Goal: Task Accomplishment & Management: Manage account settings

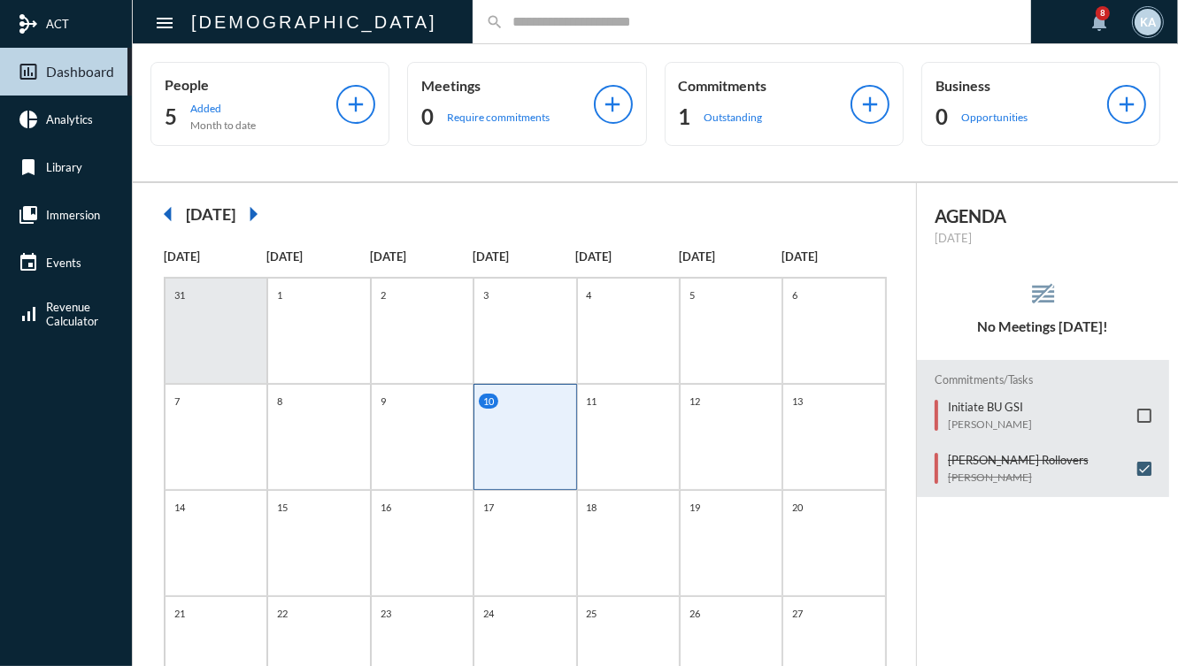
click at [569, 26] on input "text" at bounding box center [761, 21] width 514 height 15
type input "*"
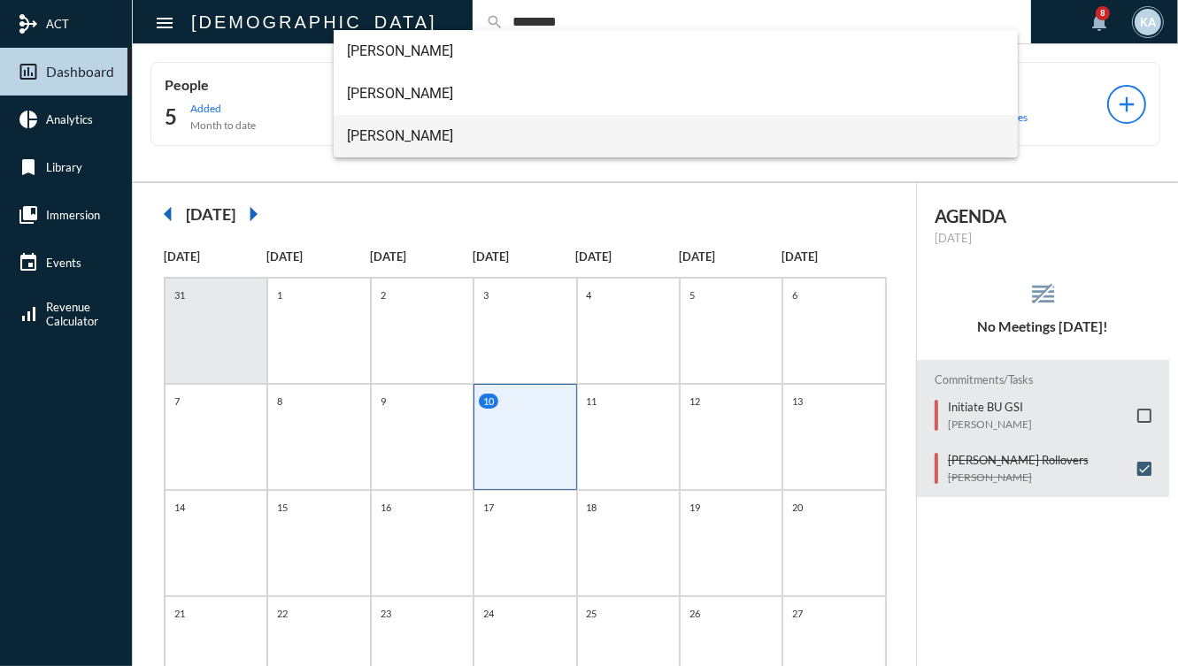
type input "********"
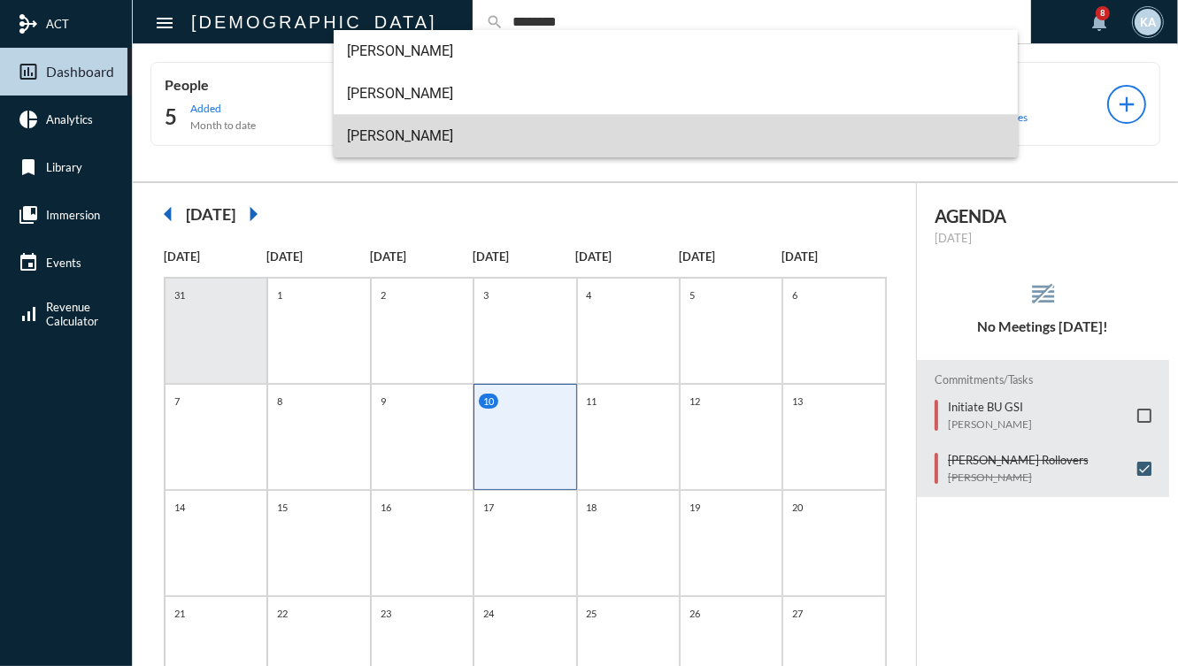
click at [467, 139] on span "Emily Weinberg" at bounding box center [676, 136] width 657 height 42
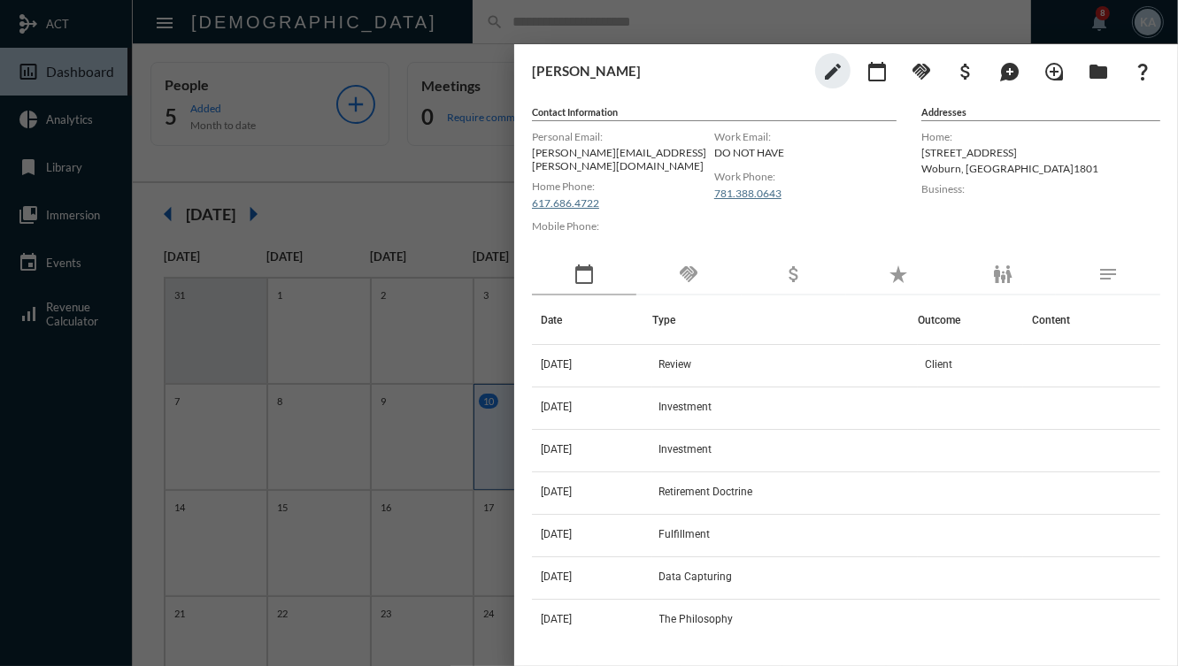
click at [702, 266] on div "handshake" at bounding box center [688, 275] width 104 height 41
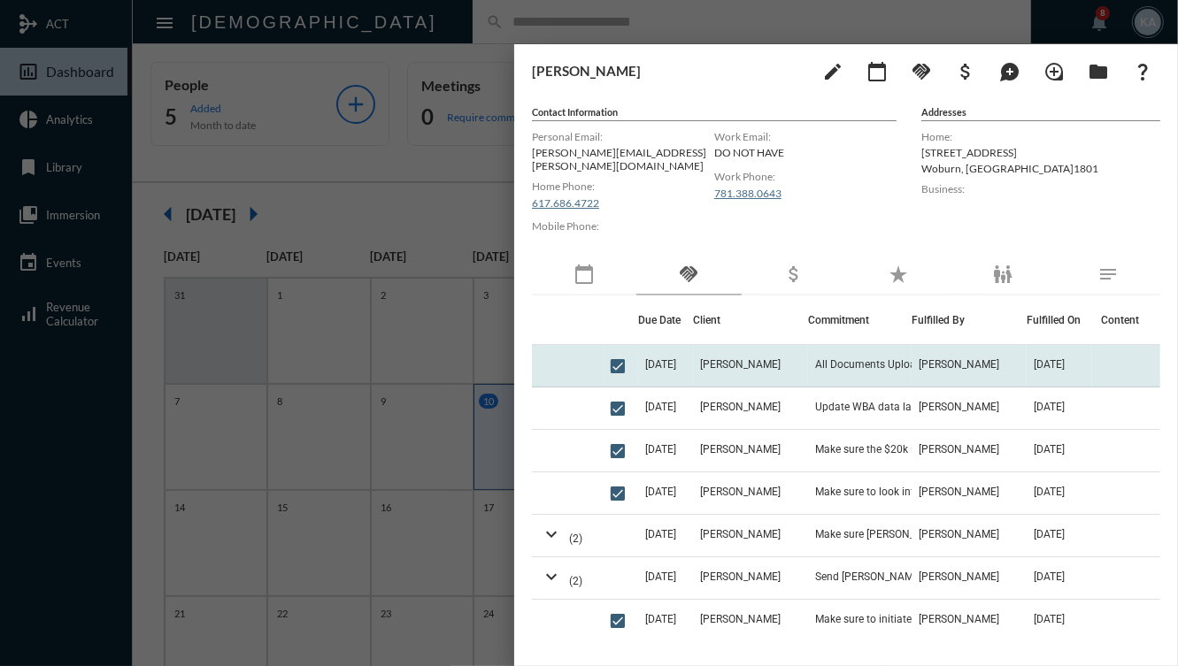
click at [693, 366] on td "6/11/25" at bounding box center [665, 366] width 55 height 42
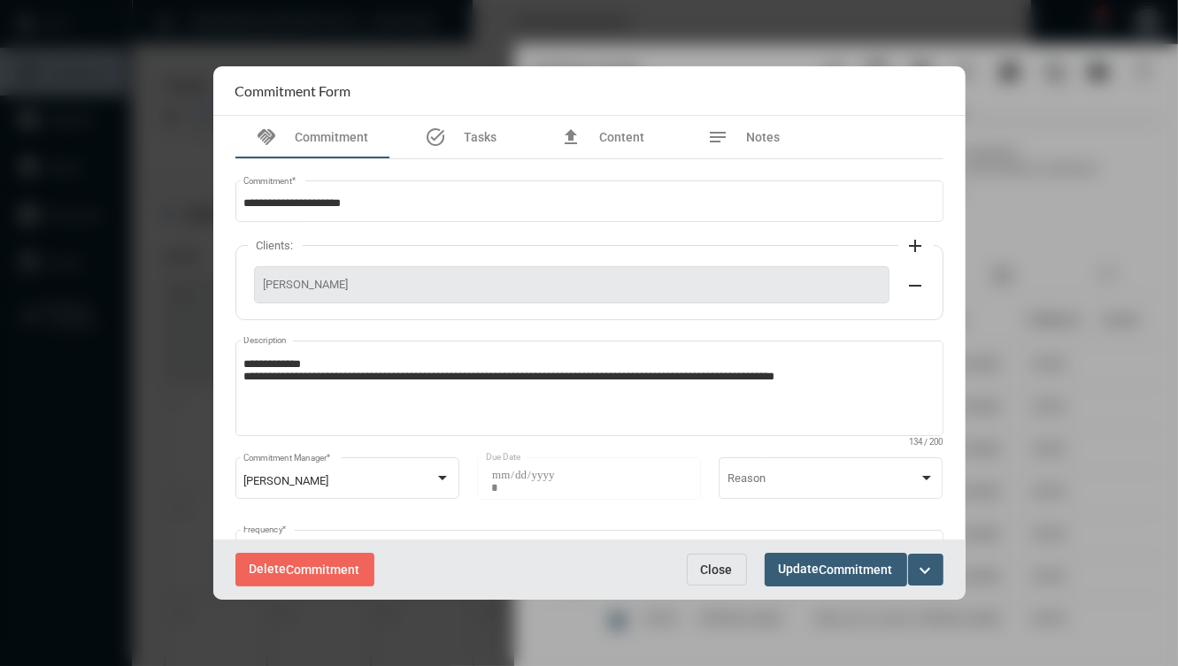
click at [722, 574] on span "Close" at bounding box center [717, 570] width 32 height 14
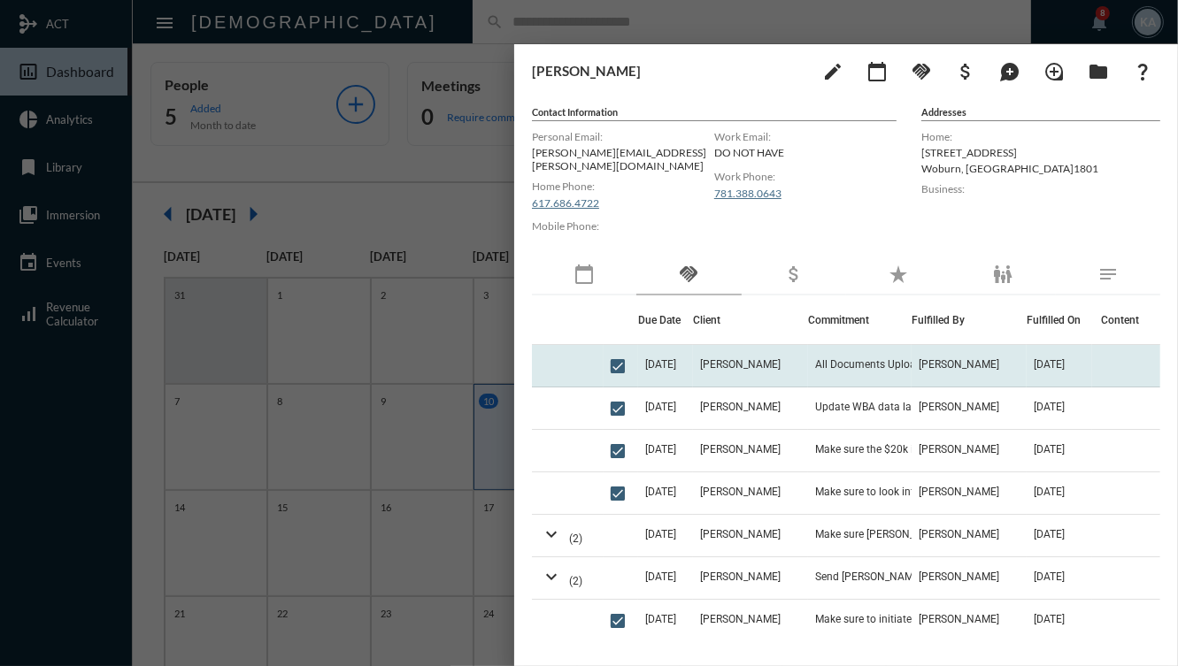
click at [715, 345] on td "Emily Weinberg" at bounding box center [750, 366] width 115 height 42
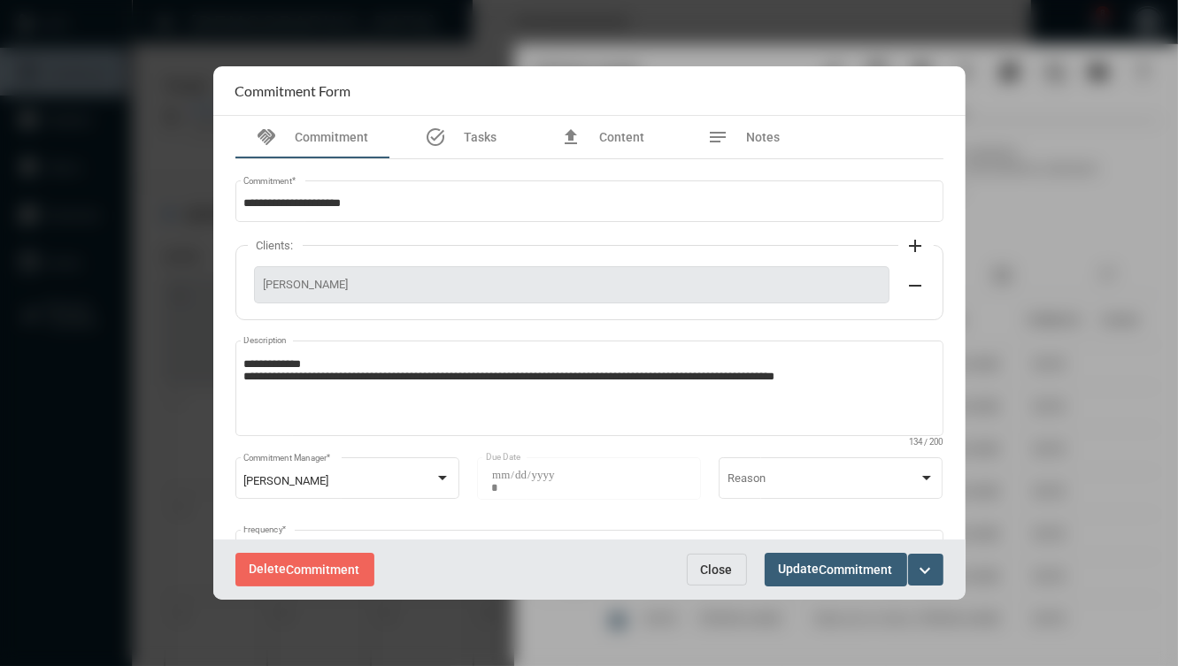
click at [690, 572] on button "Close" at bounding box center [717, 570] width 60 height 32
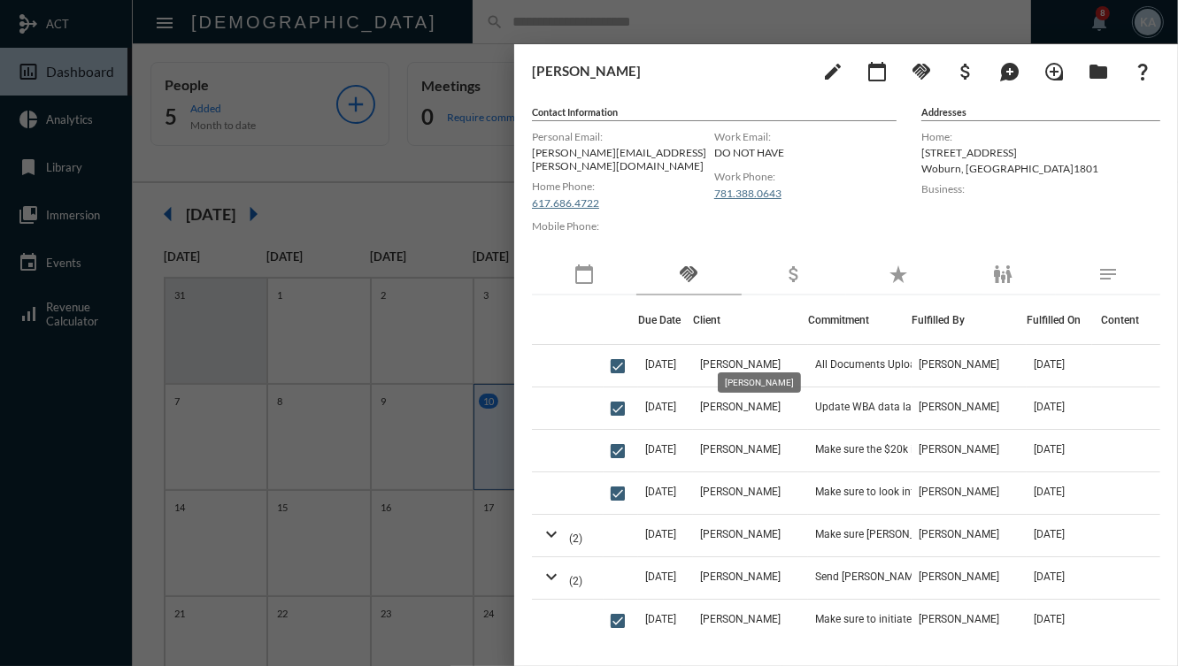
click at [777, 376] on div "Emily Weinberg" at bounding box center [759, 383] width 83 height 20
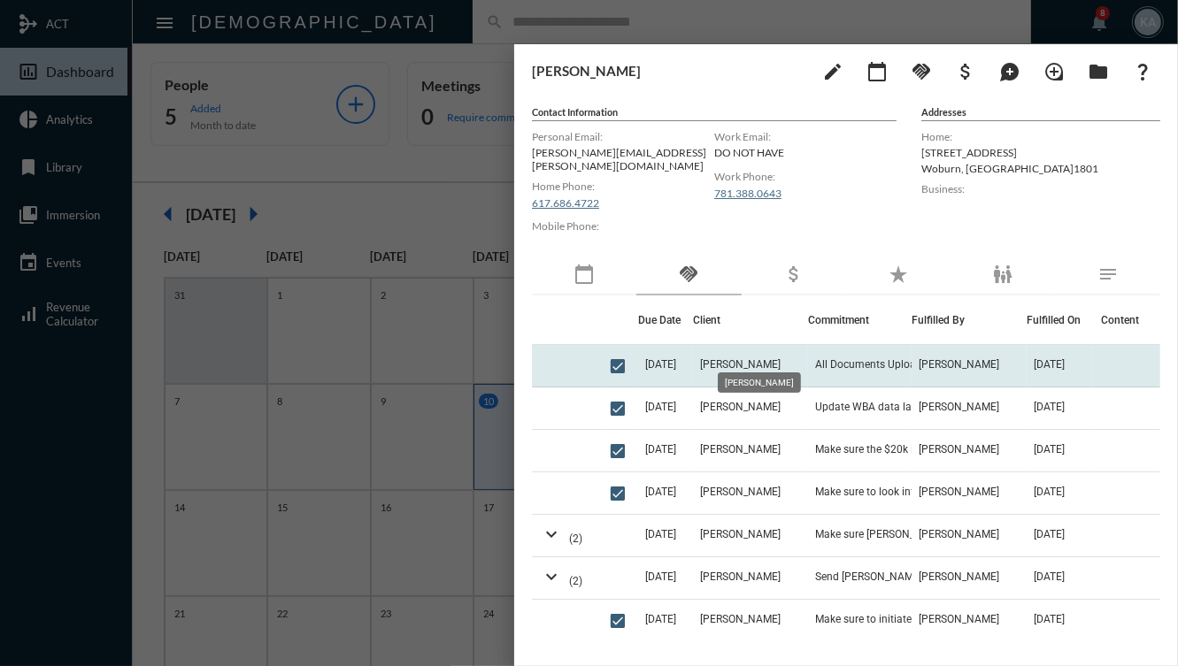
click at [756, 358] on span "Emily Weinberg" at bounding box center [740, 364] width 81 height 12
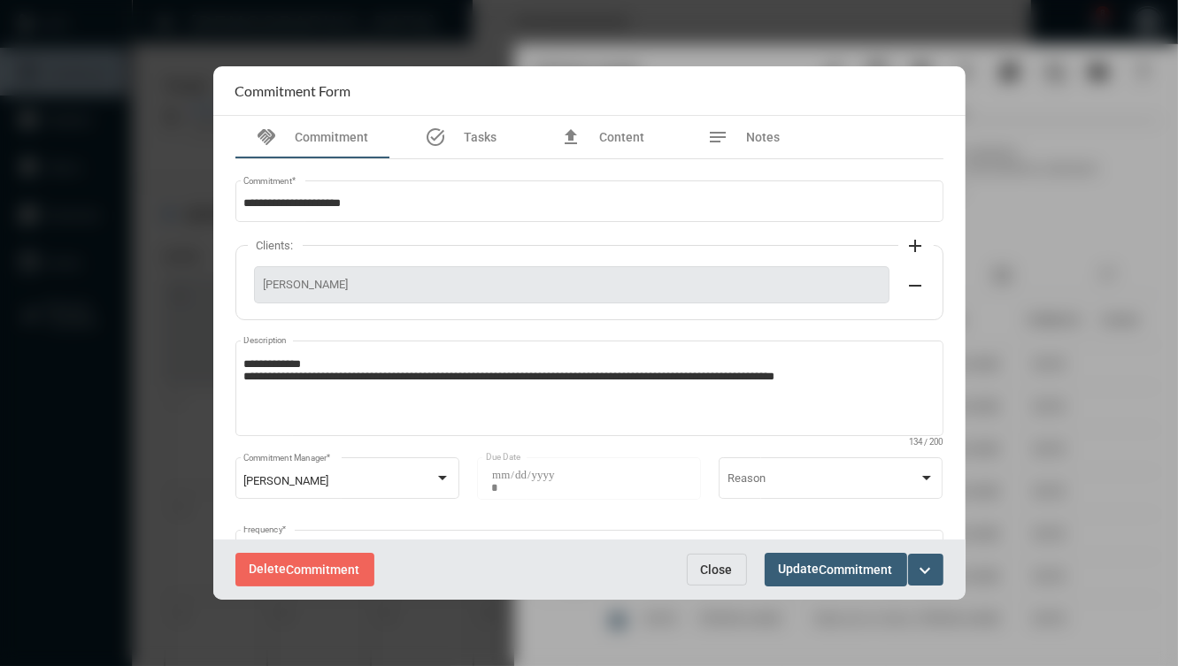
click at [722, 573] on span "Close" at bounding box center [717, 570] width 32 height 14
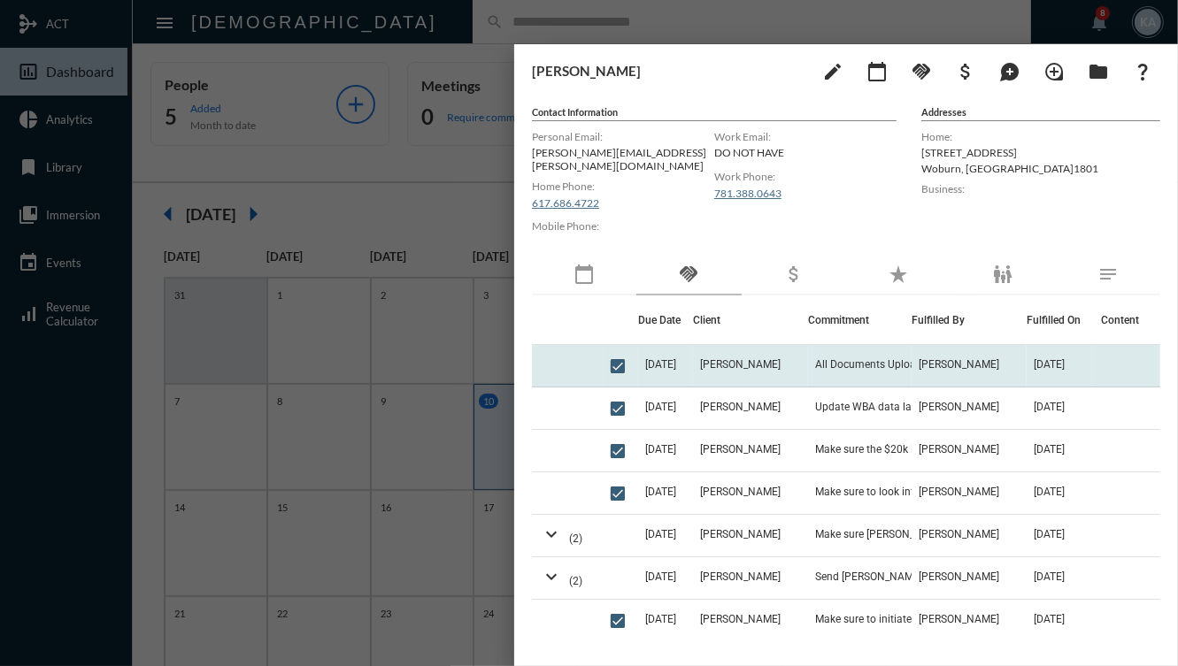
click at [808, 348] on td "Emily Weinberg" at bounding box center [750, 366] width 115 height 42
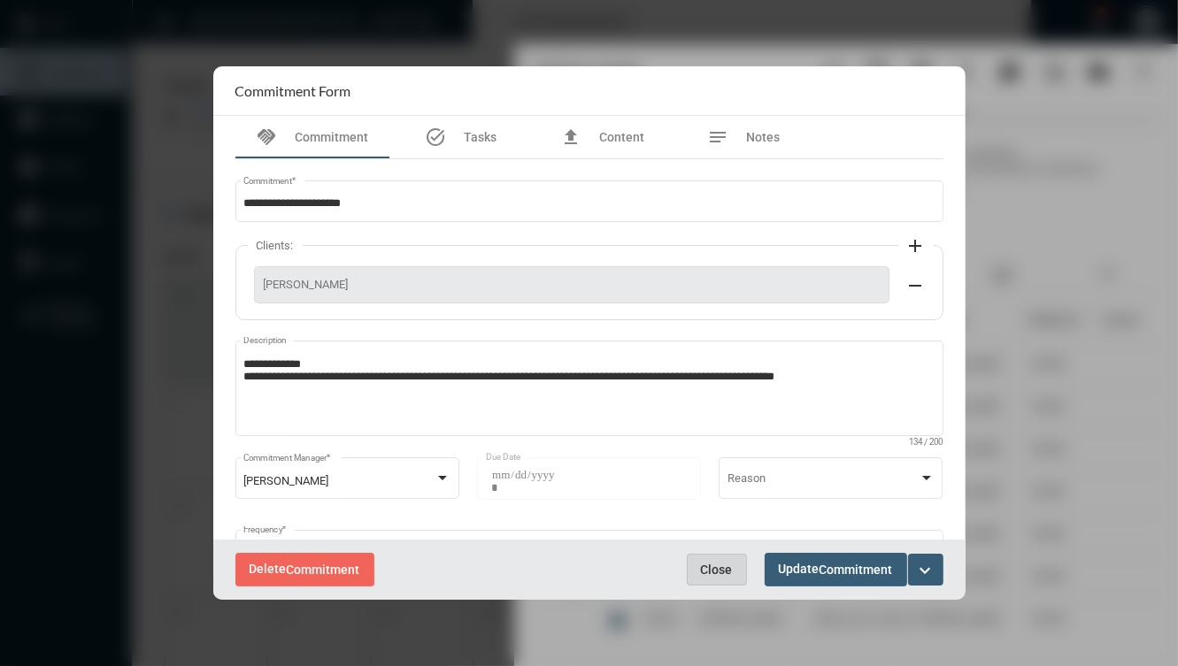
click at [740, 567] on button "Close" at bounding box center [717, 570] width 60 height 32
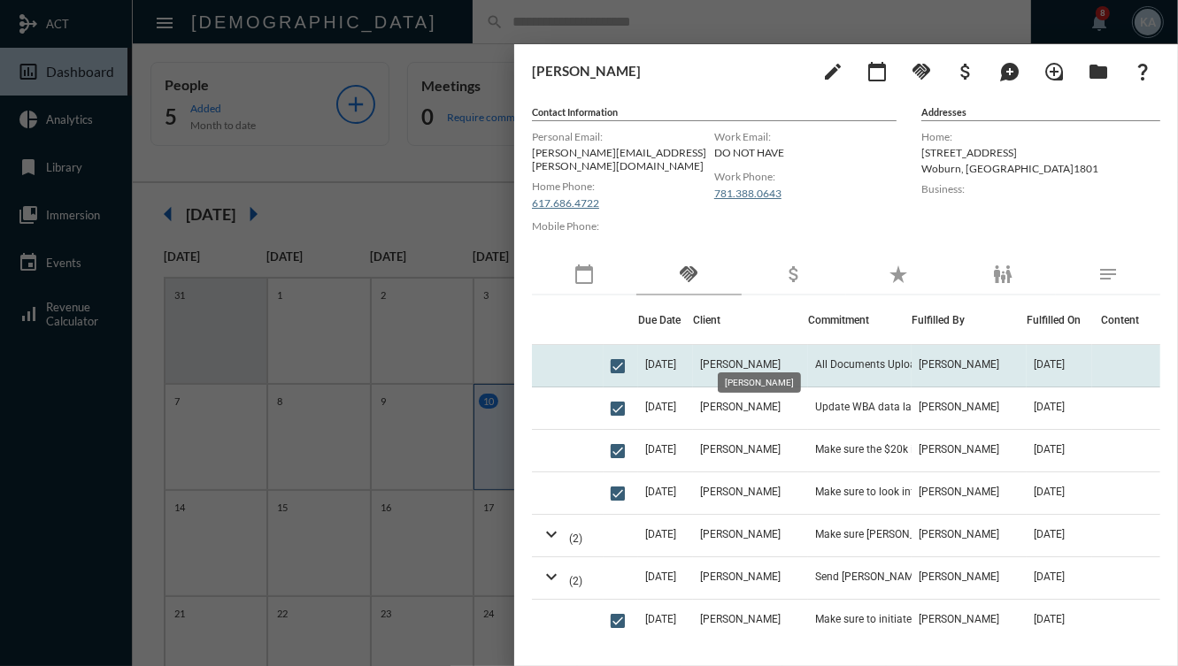
click at [763, 360] on mat-tooltip-component "Emily Weinberg" at bounding box center [759, 382] width 108 height 45
click at [760, 346] on td "Emily Weinberg" at bounding box center [750, 366] width 115 height 42
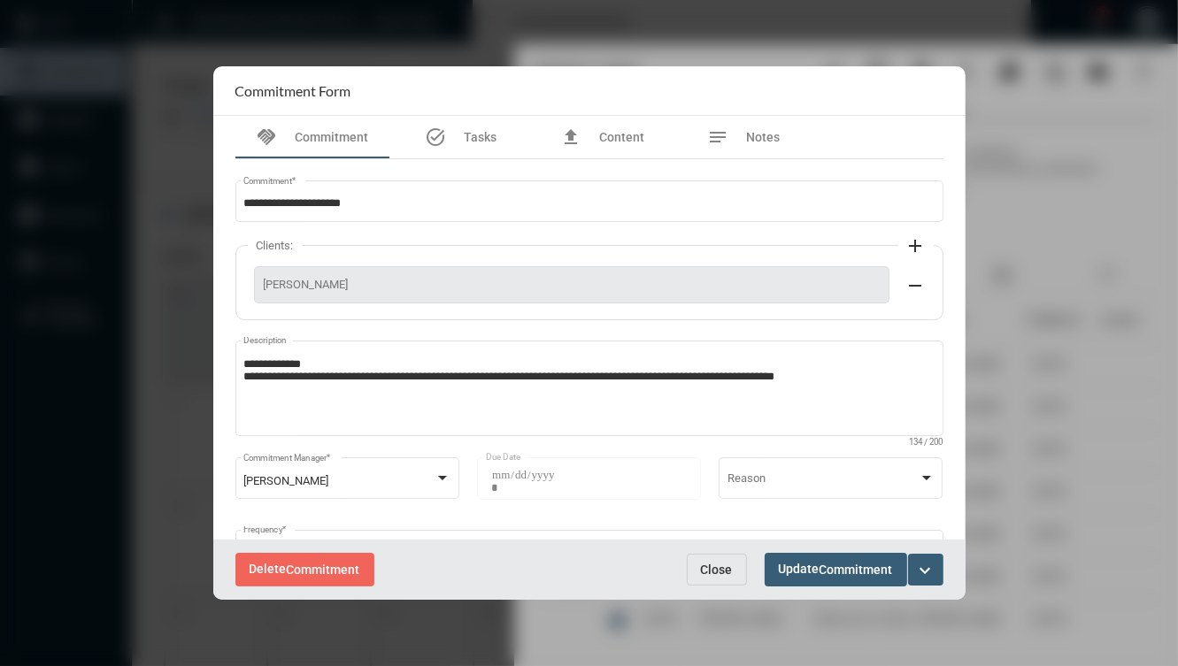
click at [708, 574] on span "Close" at bounding box center [717, 570] width 32 height 14
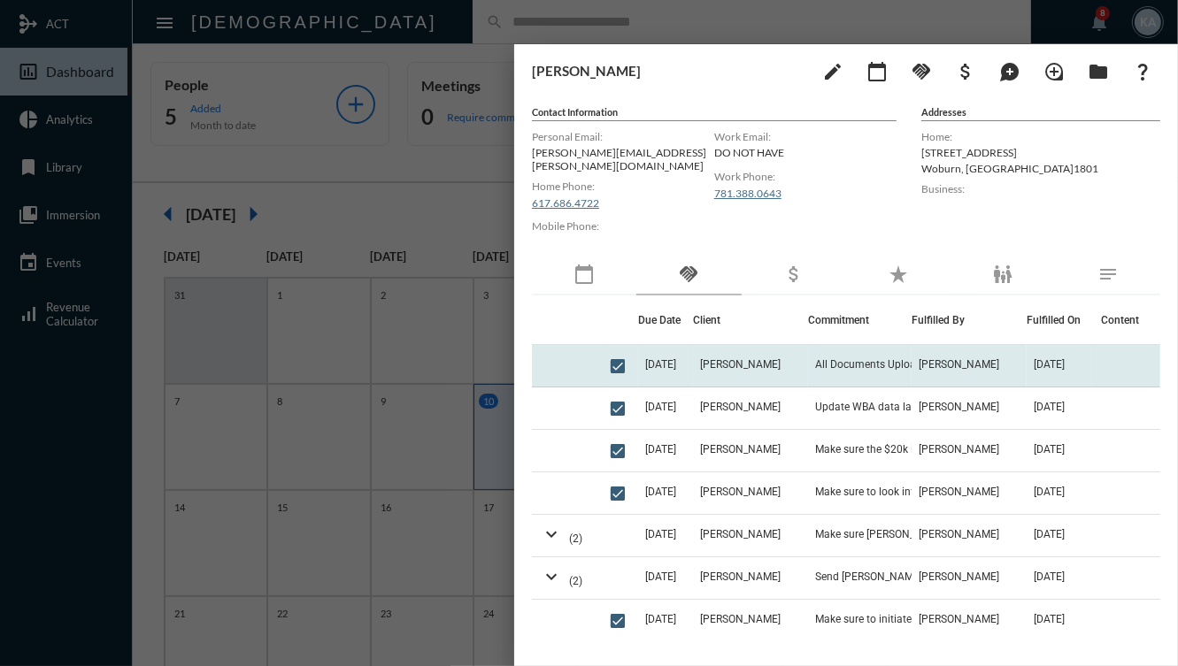
click at [753, 370] on td "Emily Weinberg" at bounding box center [750, 366] width 115 height 42
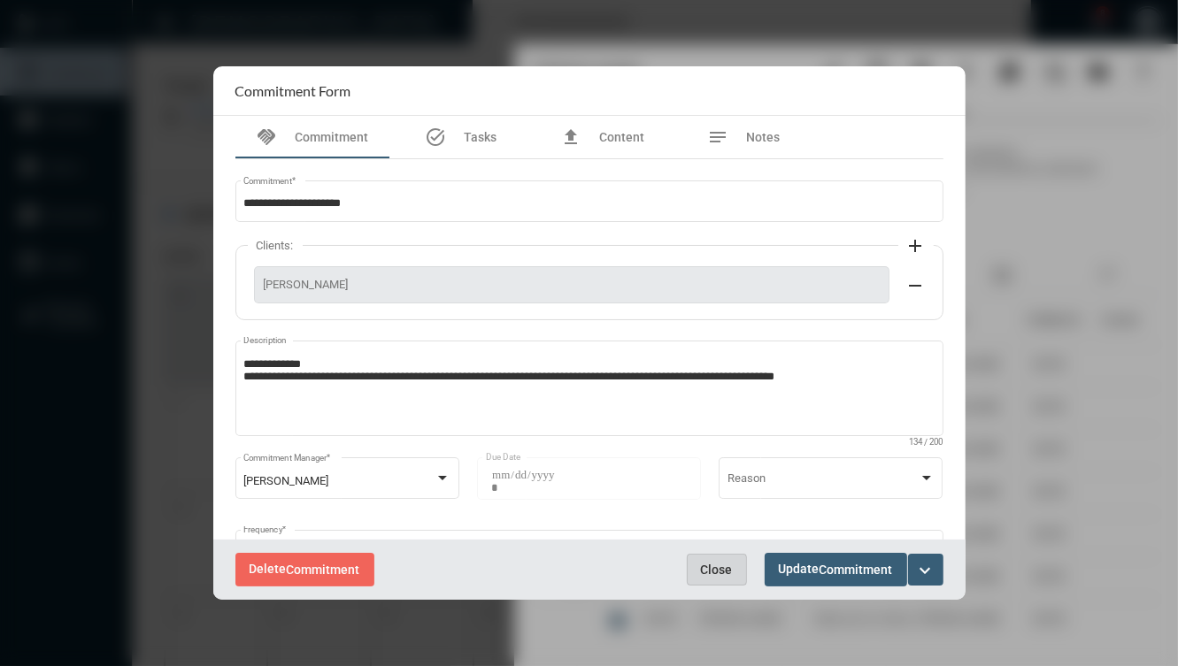
click at [722, 570] on span "Close" at bounding box center [717, 570] width 32 height 14
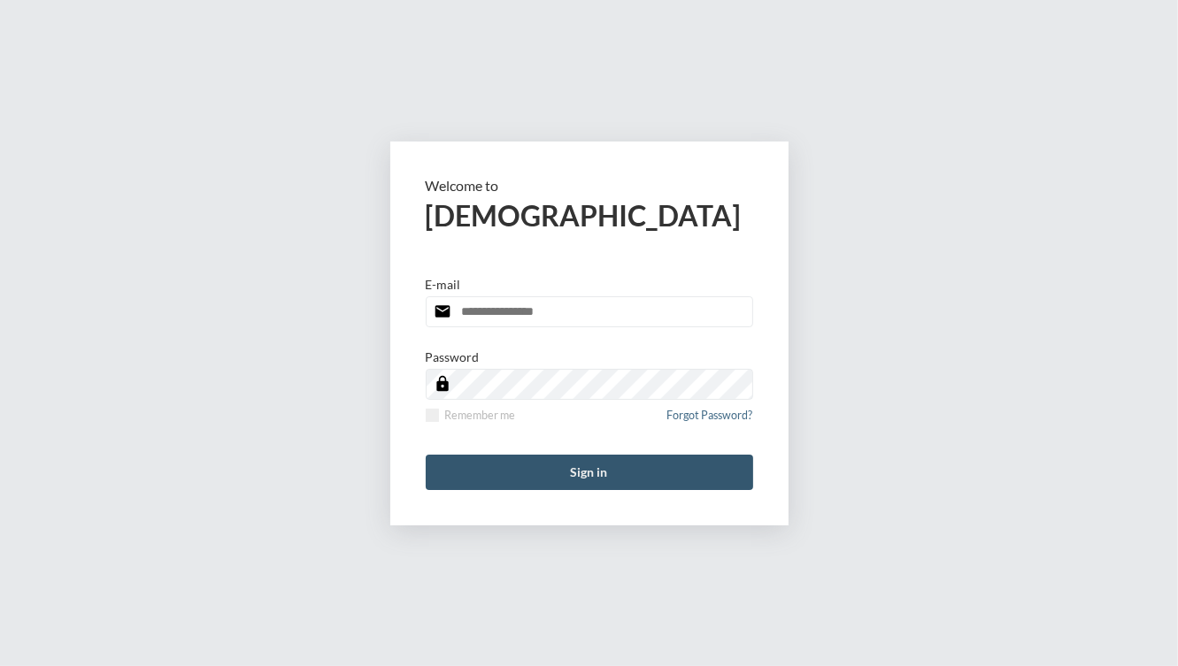
type input "**********"
click at [637, 473] on button "Sign in" at bounding box center [589, 472] width 327 height 35
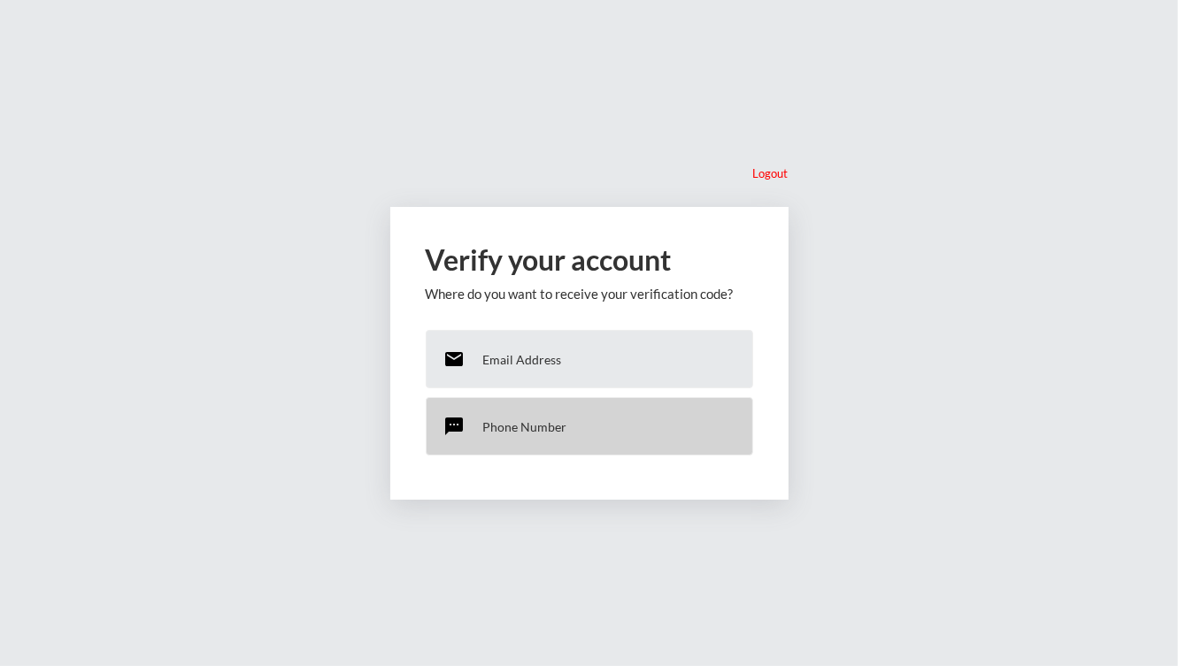
click at [521, 404] on div "sms Phone Number" at bounding box center [589, 426] width 327 height 58
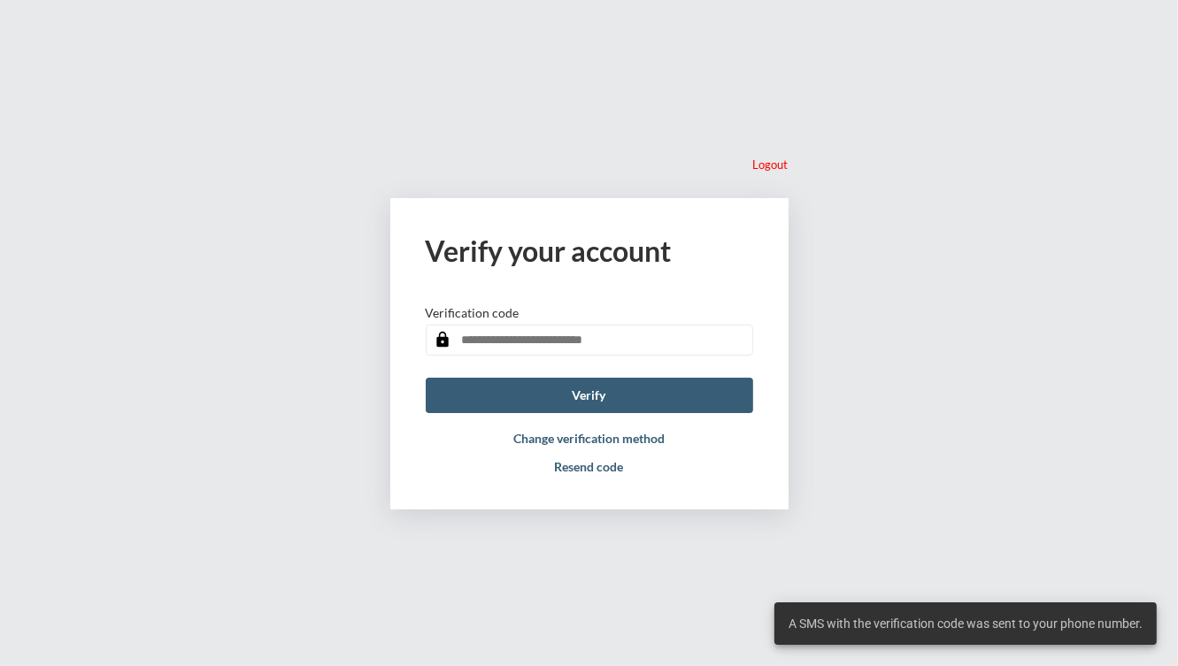
click at [535, 332] on input "text" at bounding box center [589, 340] width 327 height 31
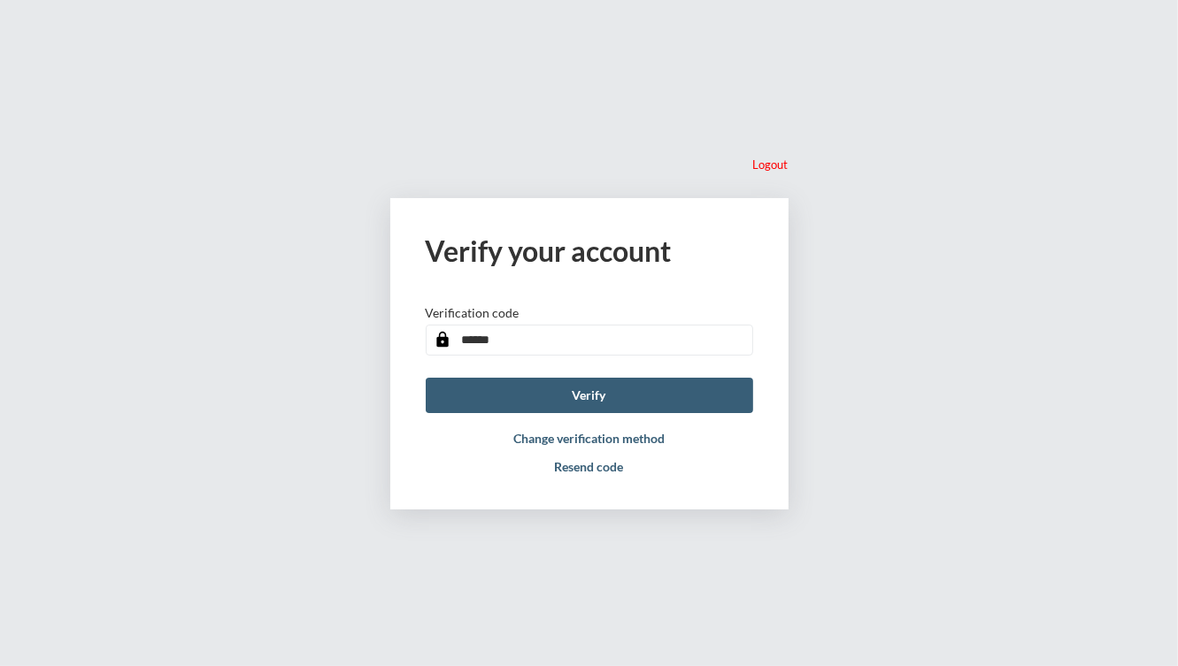
type input "******"
click at [426, 378] on button "Verify" at bounding box center [589, 395] width 327 height 35
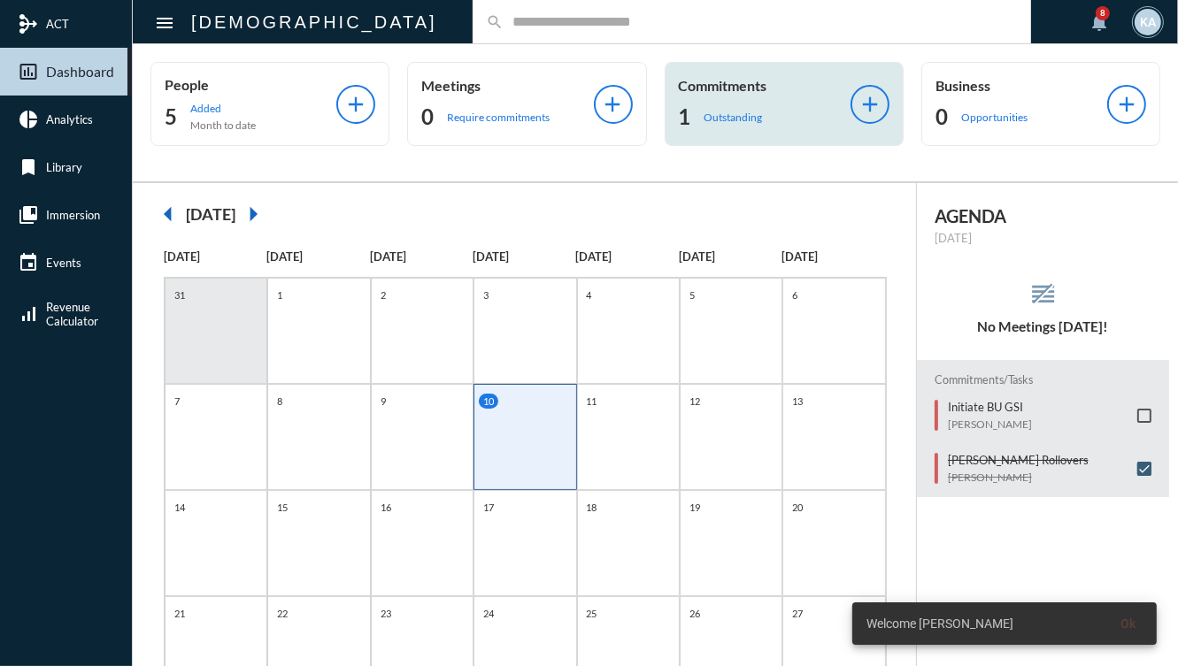
click at [742, 111] on p "Outstanding" at bounding box center [733, 117] width 58 height 13
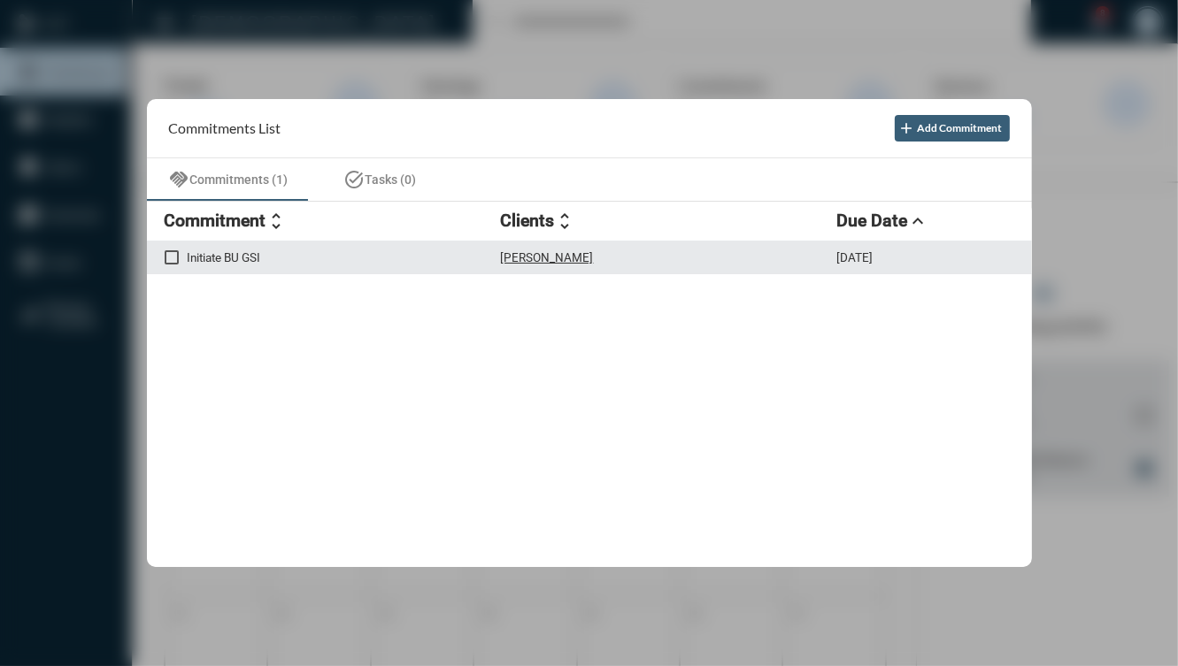
click at [443, 246] on div "Initiate BU GSI Liju Bennett 9/10/25" at bounding box center [589, 259] width 885 height 34
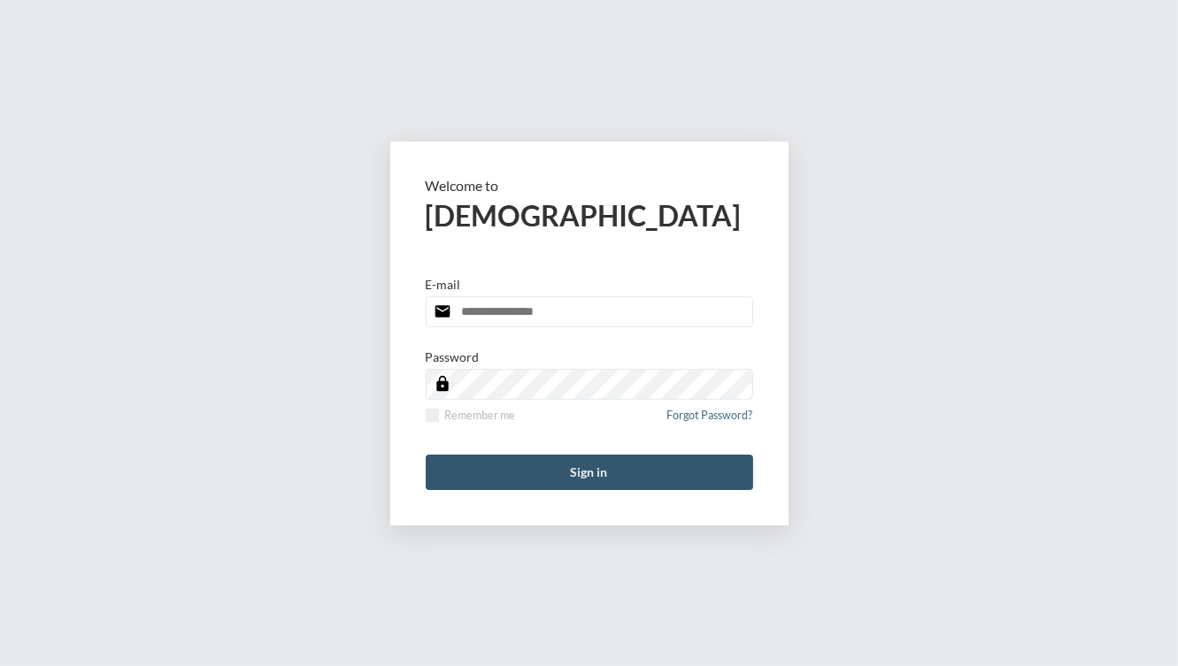
type input "**********"
click at [542, 458] on button "Sign in" at bounding box center [589, 472] width 327 height 35
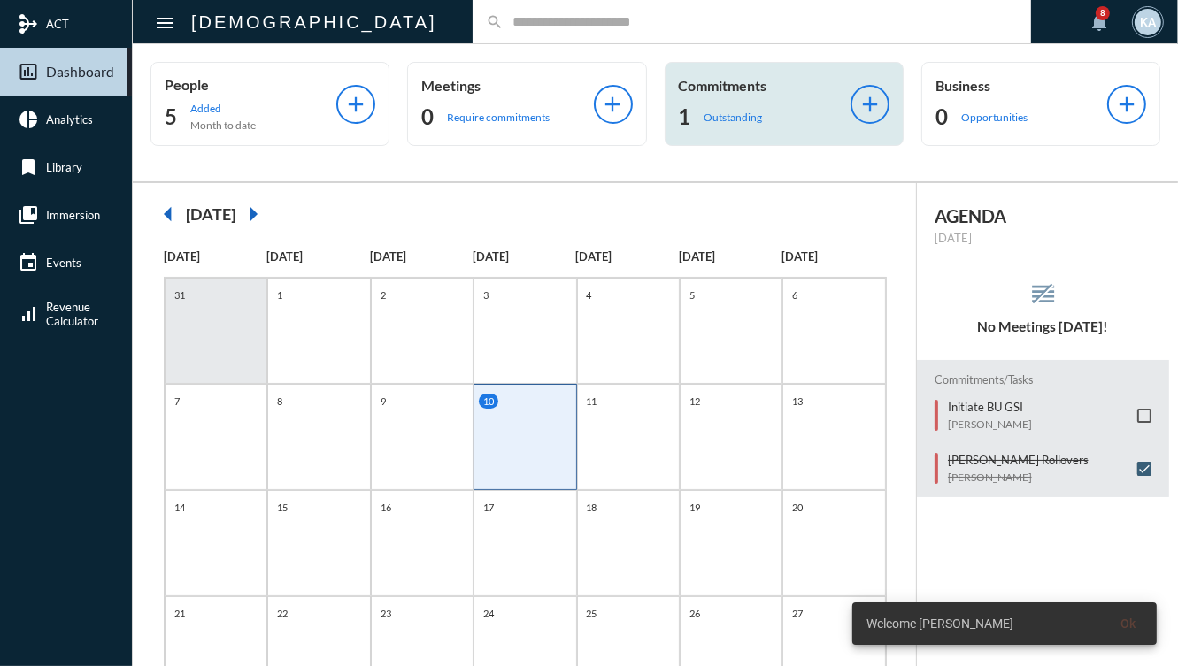
click at [733, 131] on div "Commitments 1 Outstanding add" at bounding box center [784, 104] width 239 height 84
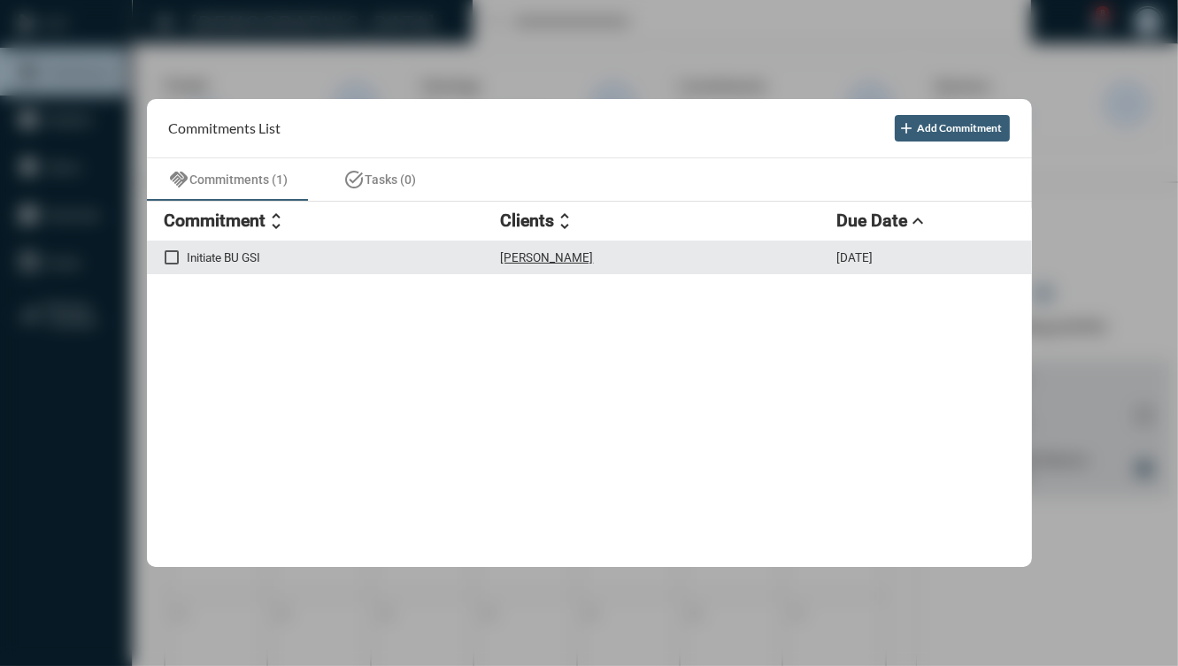
click at [606, 270] on div "Initiate BU GSI [PERSON_NAME] [DATE]" at bounding box center [589, 259] width 885 height 34
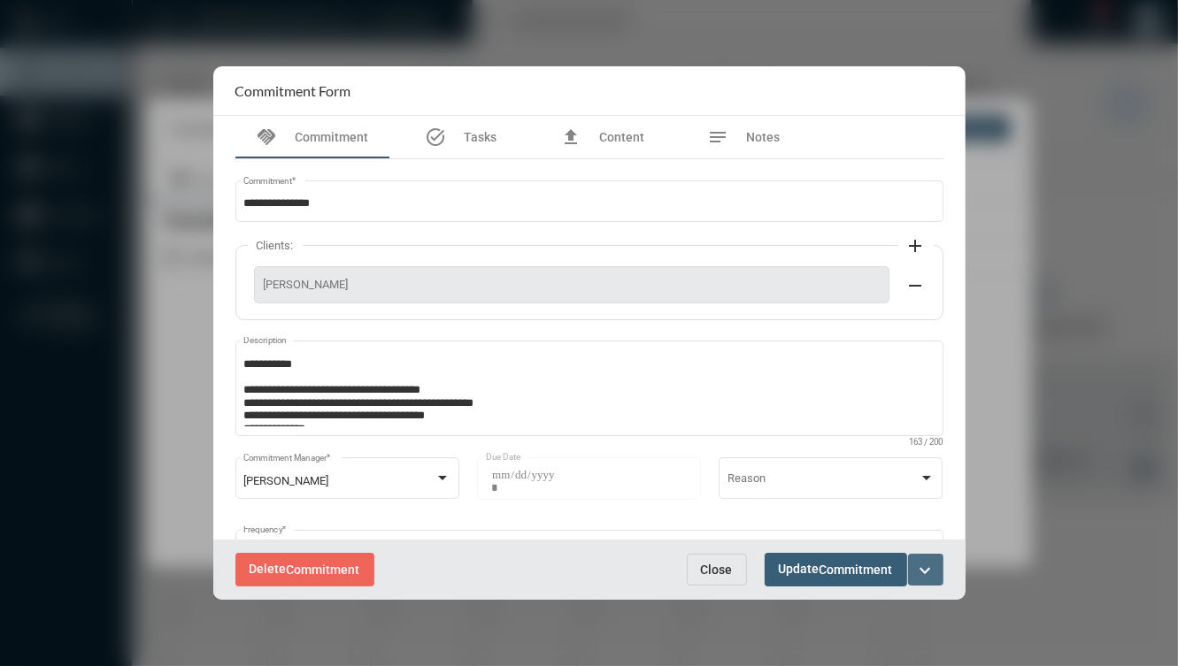
click at [926, 569] on mat-icon "expand_more" at bounding box center [925, 570] width 21 height 21
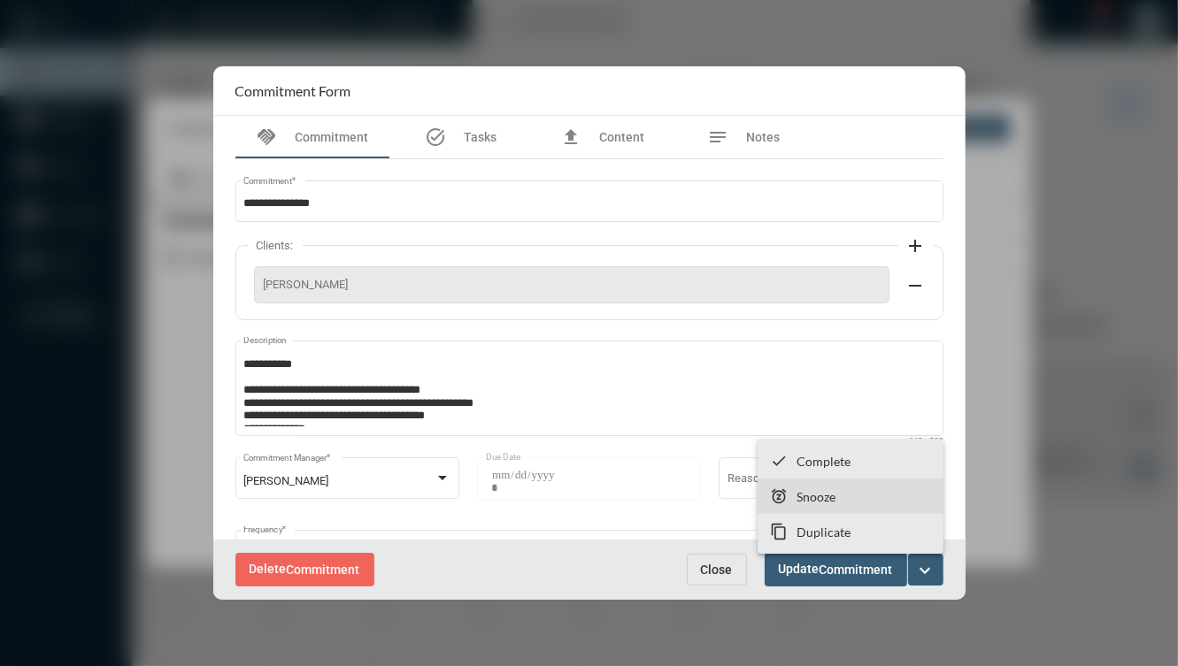
click at [863, 510] on section "snooze Snooze" at bounding box center [851, 496] width 186 height 35
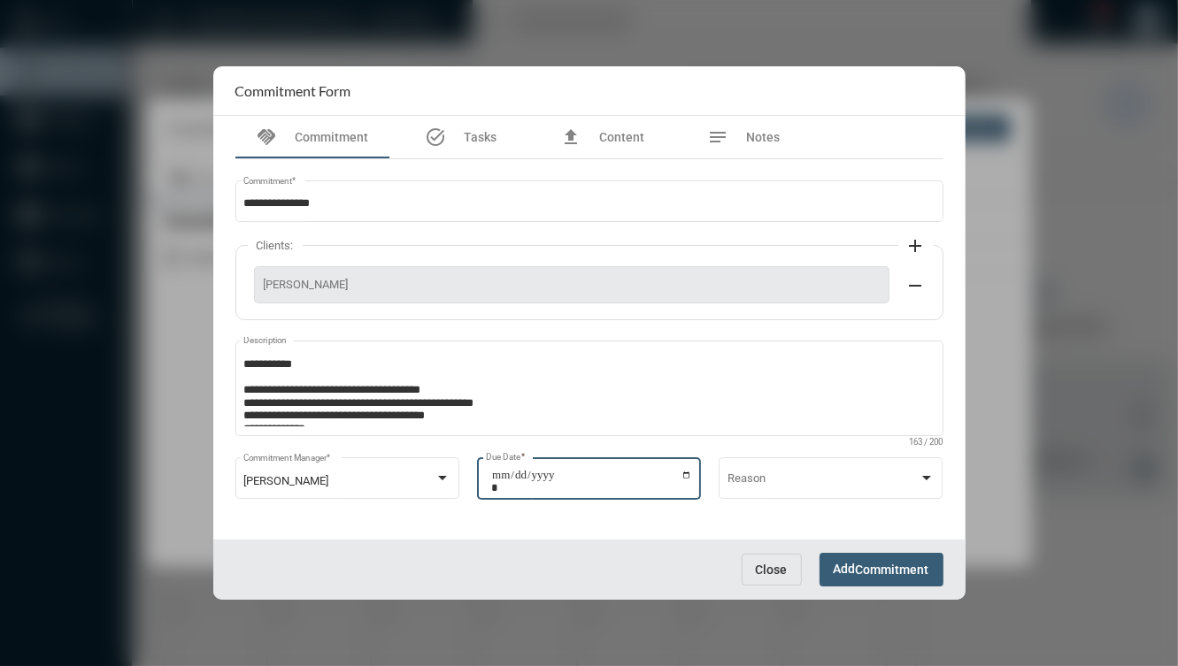
click at [689, 480] on input "**********" at bounding box center [591, 481] width 201 height 25
type input "**********"
click at [896, 565] on span "Commitment" at bounding box center [892, 571] width 73 height 14
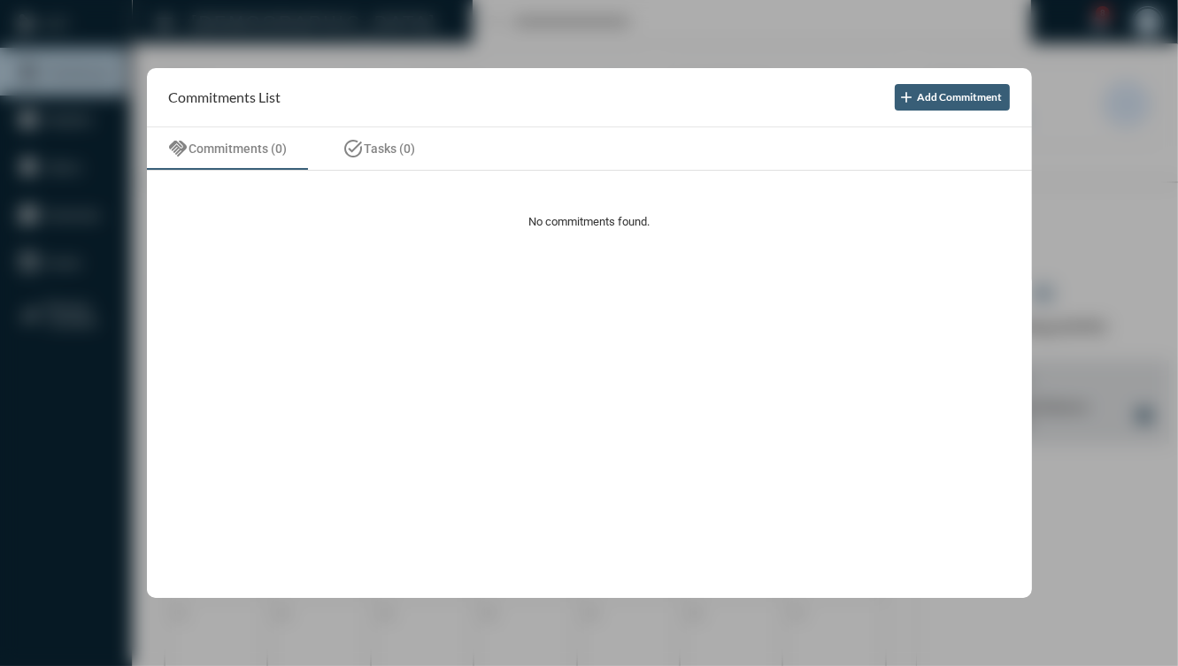
click at [50, 181] on div at bounding box center [589, 333] width 1178 height 666
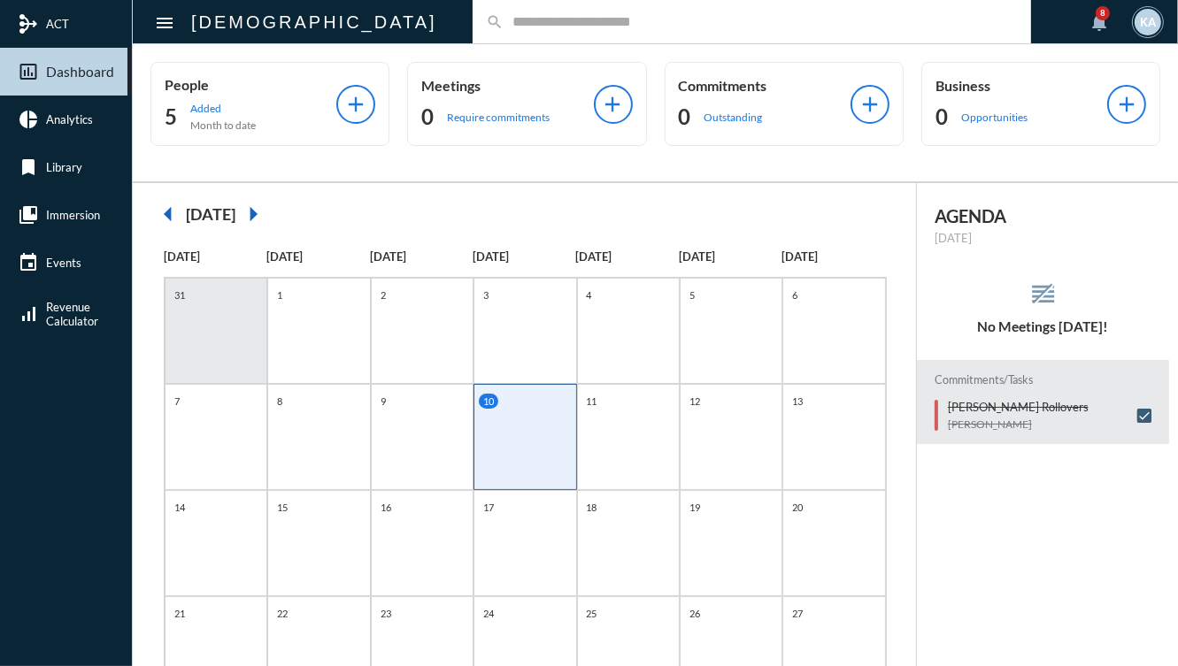
click at [479, 30] on div "search" at bounding box center [752, 21] width 558 height 43
click at [504, 25] on input "text" at bounding box center [761, 21] width 514 height 15
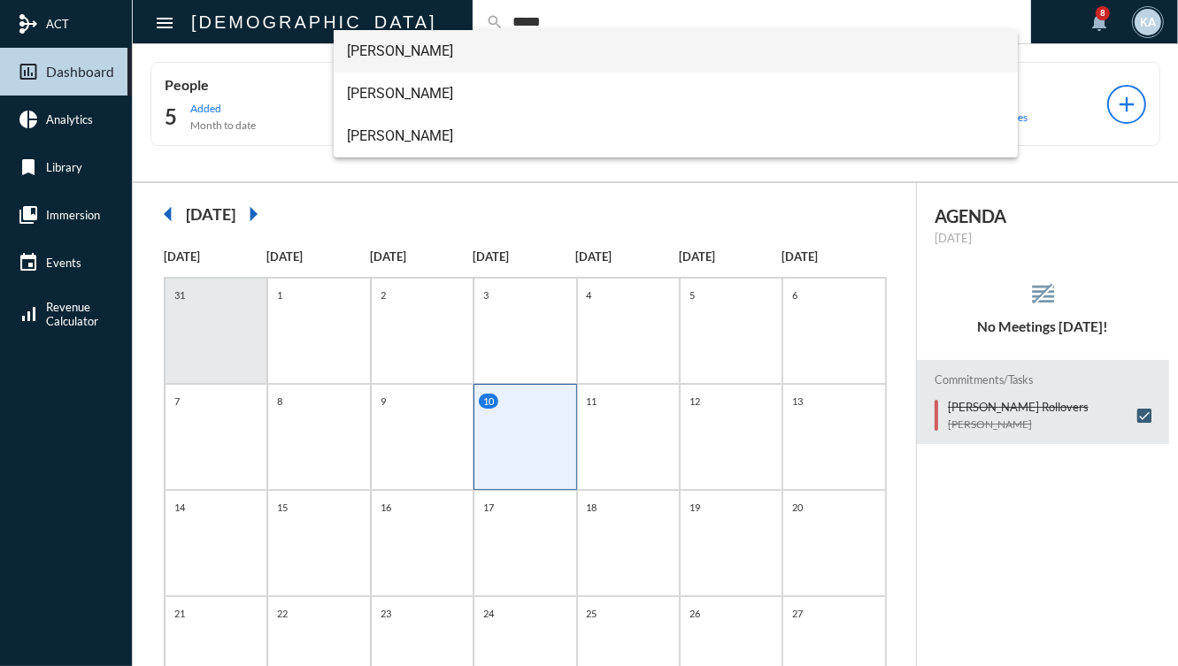
type input "*****"
click at [425, 54] on span "Carla Delpapa" at bounding box center [676, 51] width 657 height 42
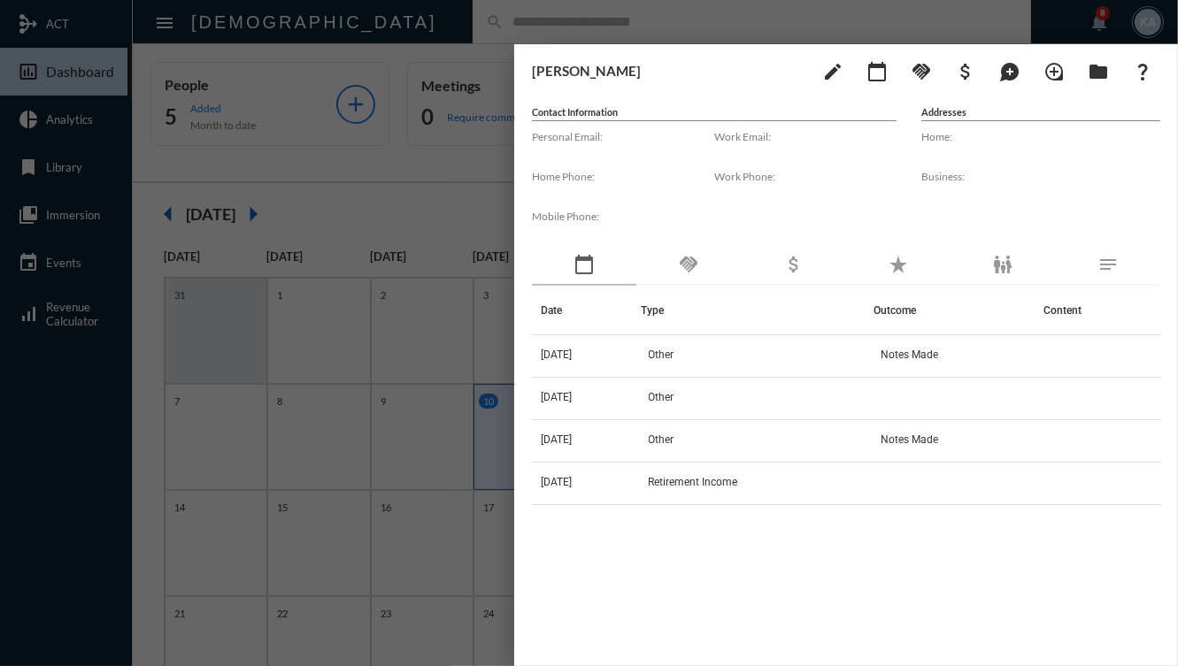
click at [689, 280] on div "handshake" at bounding box center [688, 265] width 104 height 41
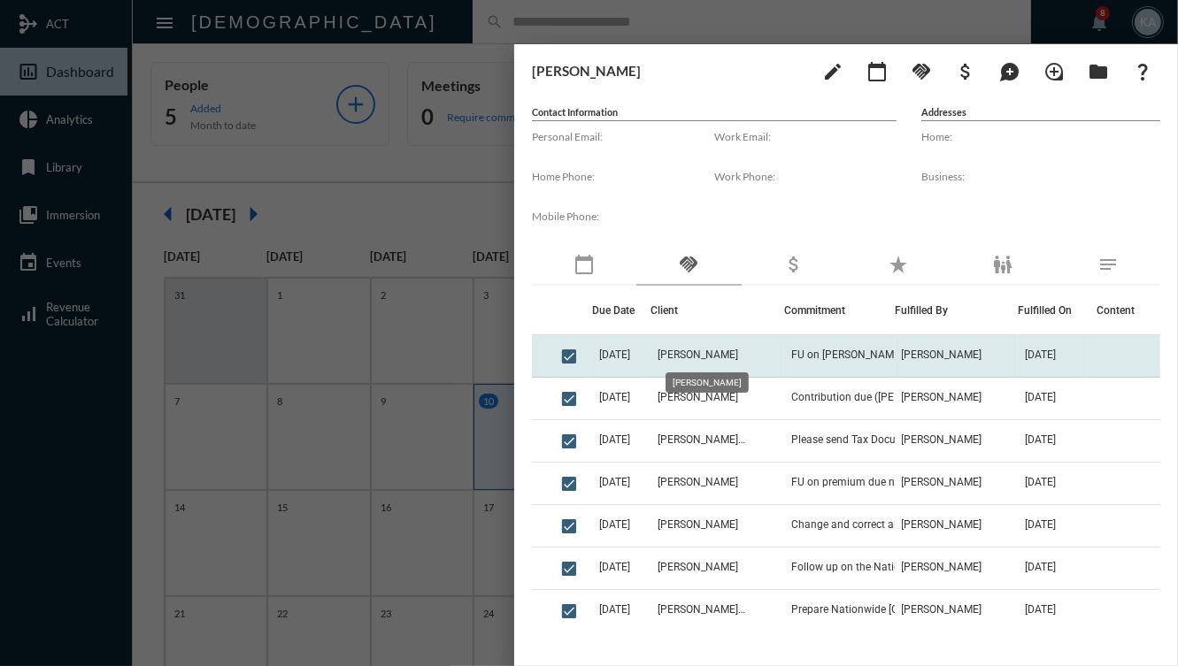
click at [728, 349] on span "Carla Delpapa" at bounding box center [698, 355] width 81 height 12
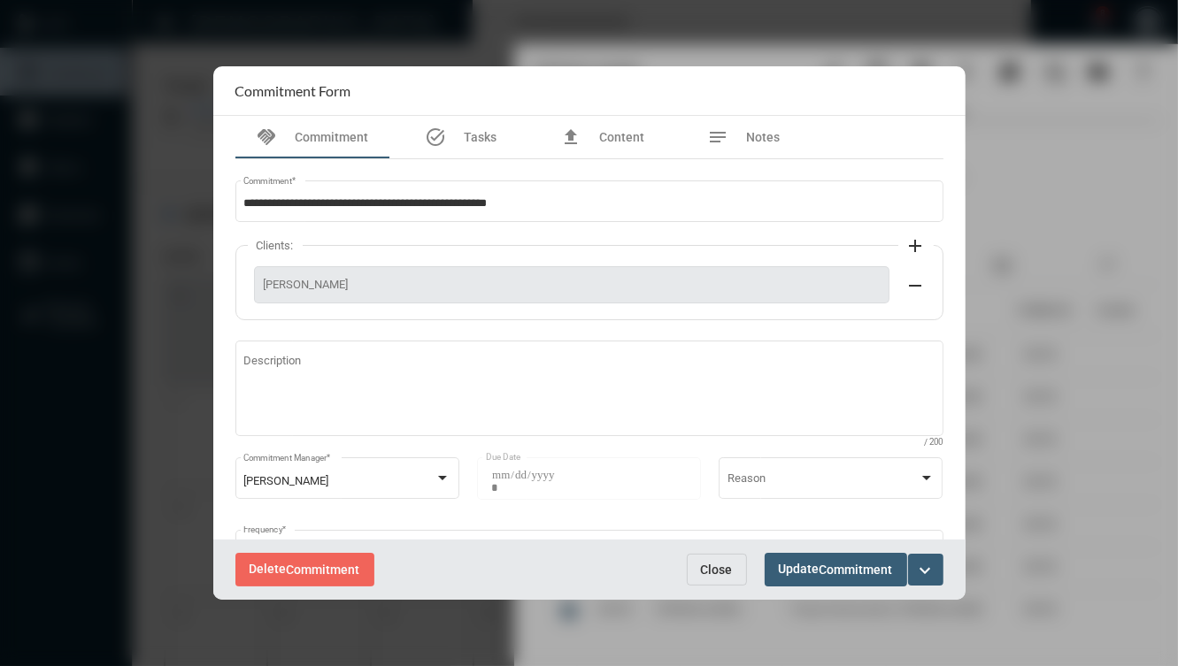
click at [699, 584] on button "Close" at bounding box center [717, 570] width 60 height 32
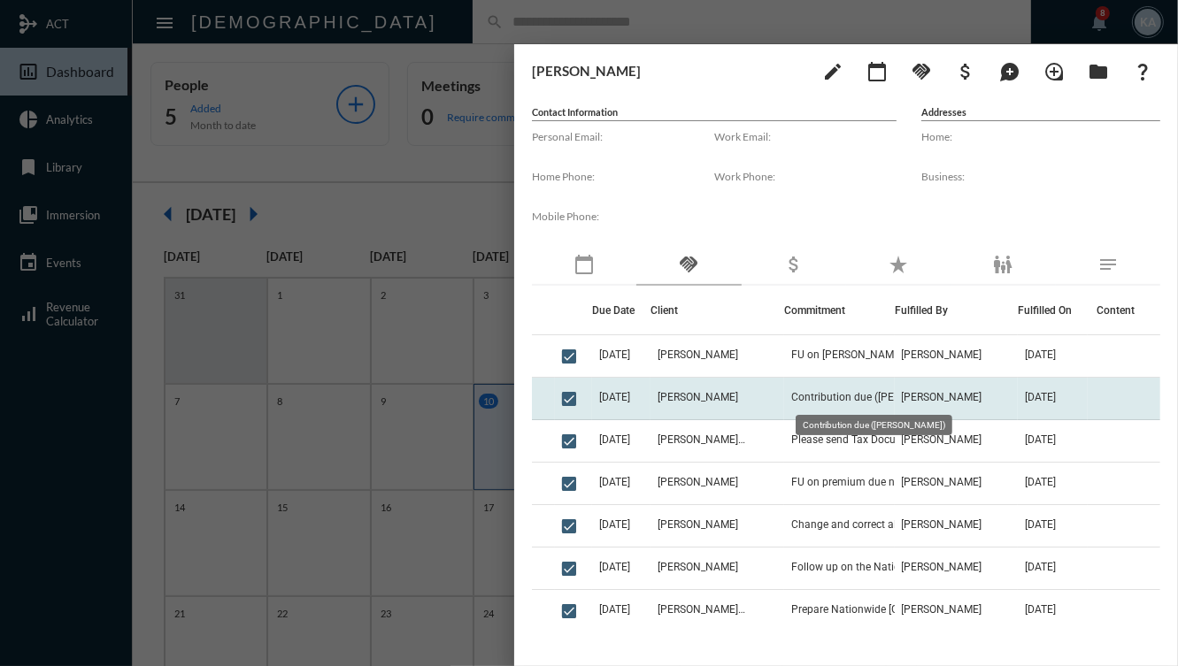
click at [844, 396] on span "Contribution due (Anthony)" at bounding box center [876, 397] width 171 height 12
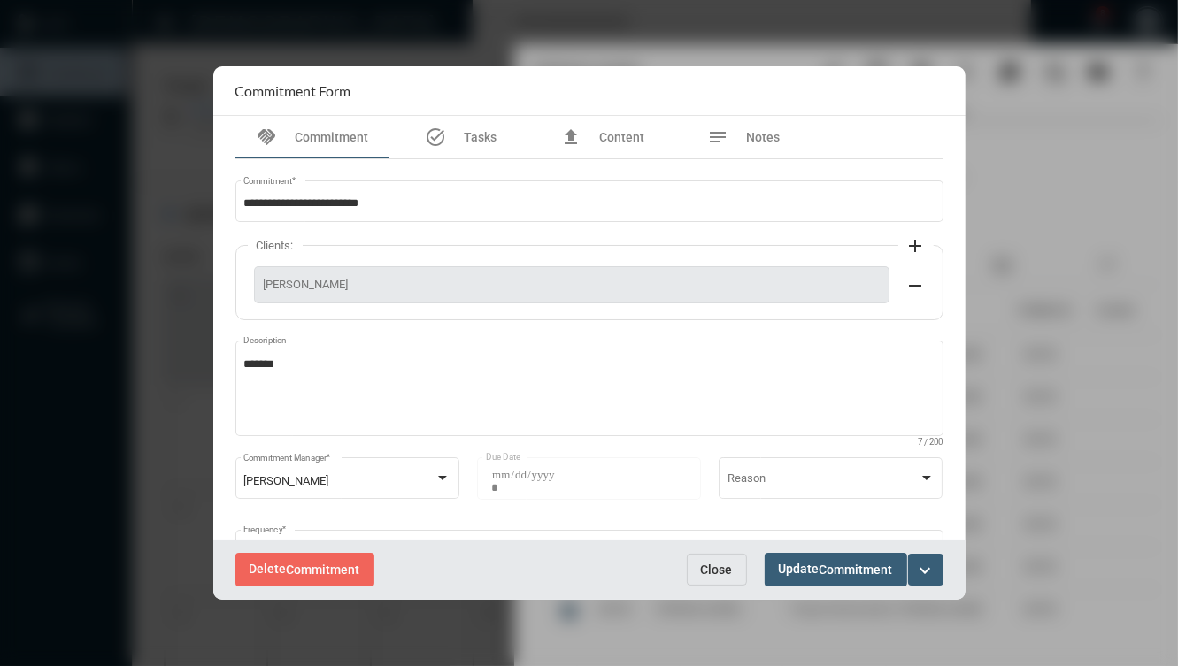
click at [720, 557] on button "Close" at bounding box center [717, 570] width 60 height 32
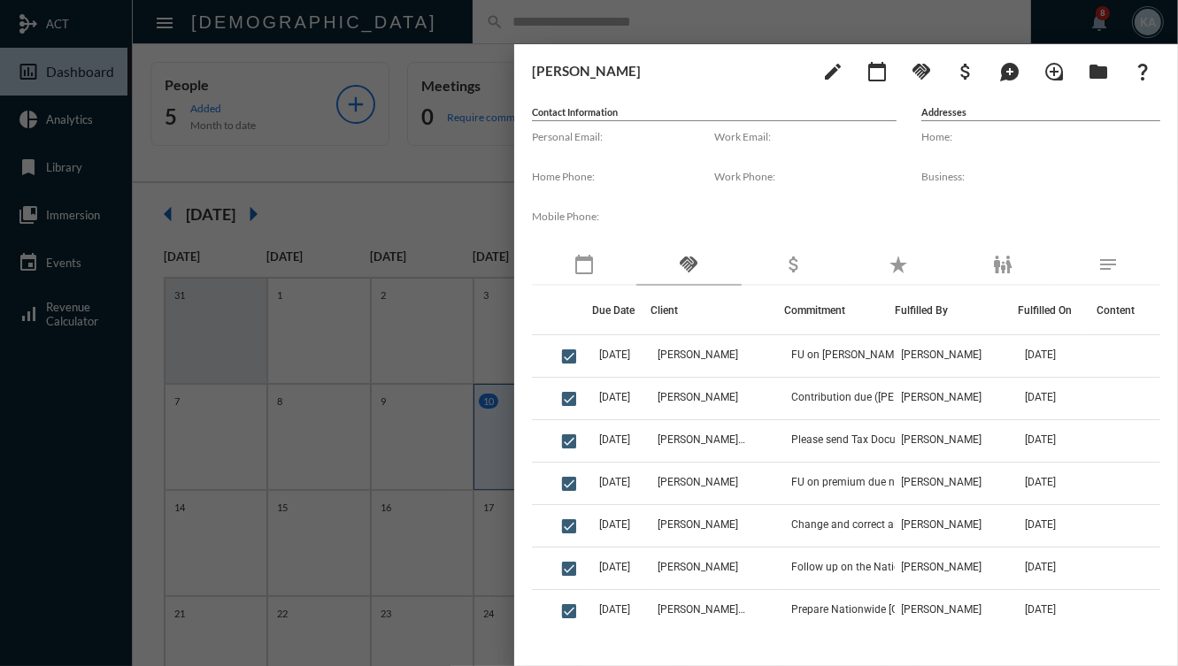
click at [528, 218] on div "Carla Delpapa edit calendar_today handshake attach_money maps_ugc loupe folder …" at bounding box center [846, 350] width 664 height 613
click at [446, 204] on div at bounding box center [589, 333] width 1178 height 666
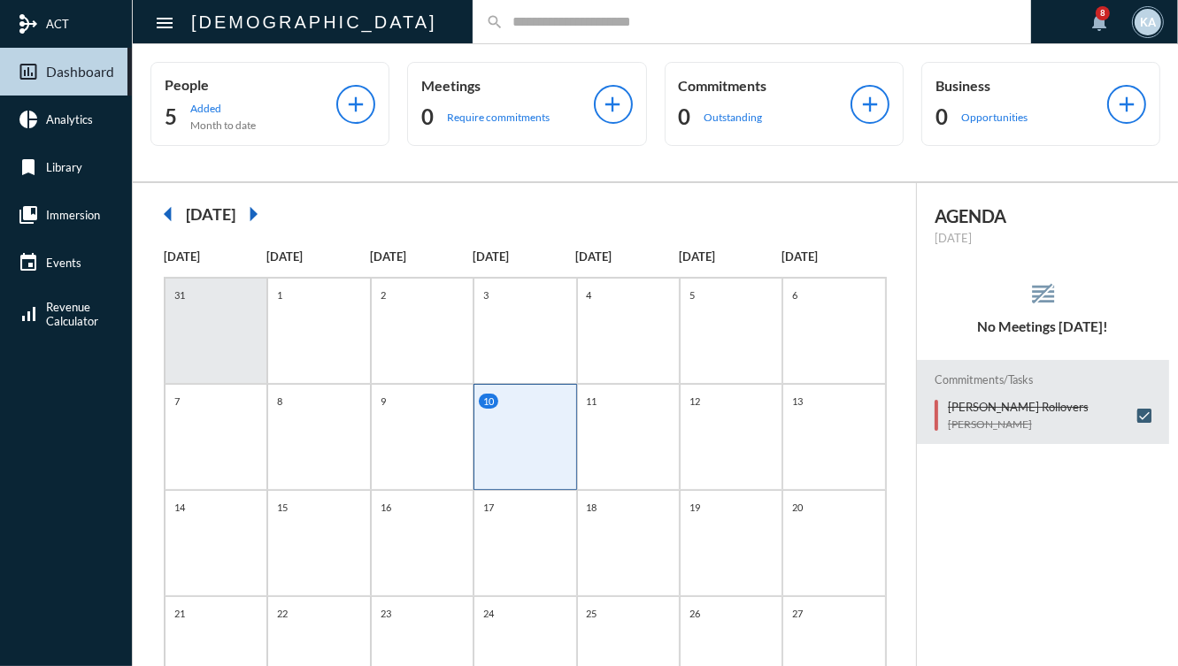
click at [473, 35] on div "search" at bounding box center [752, 21] width 558 height 43
click at [504, 21] on input "text" at bounding box center [761, 21] width 514 height 15
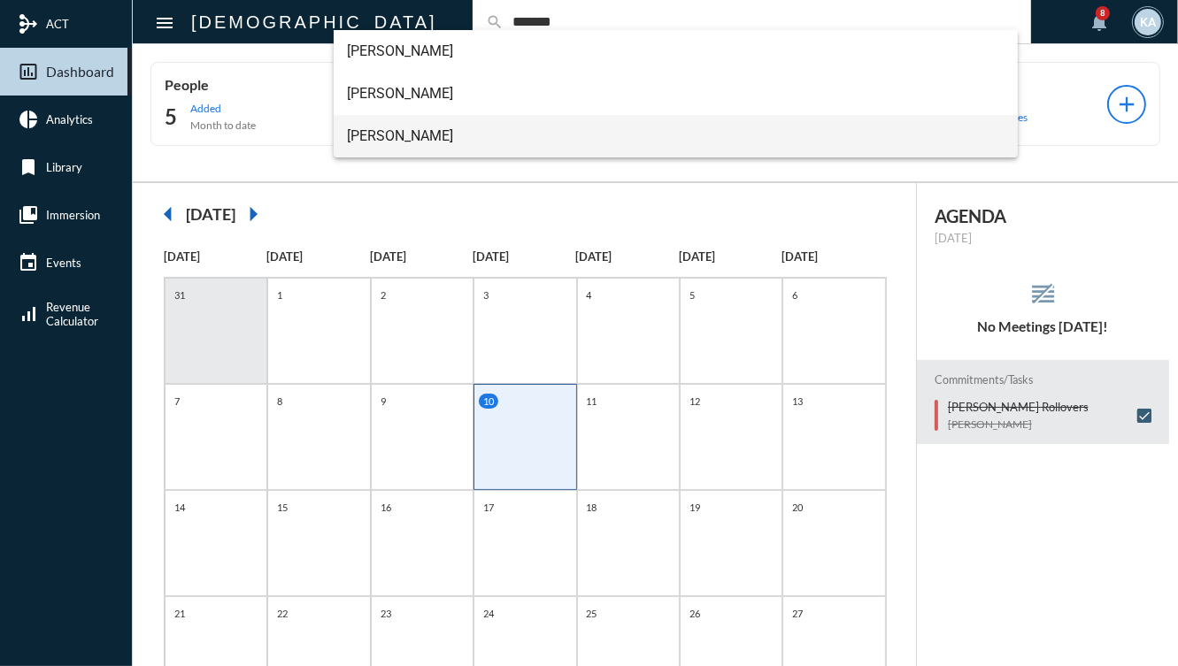
type input "*******"
click at [419, 129] on span "Tony Delpapa" at bounding box center [676, 136] width 657 height 42
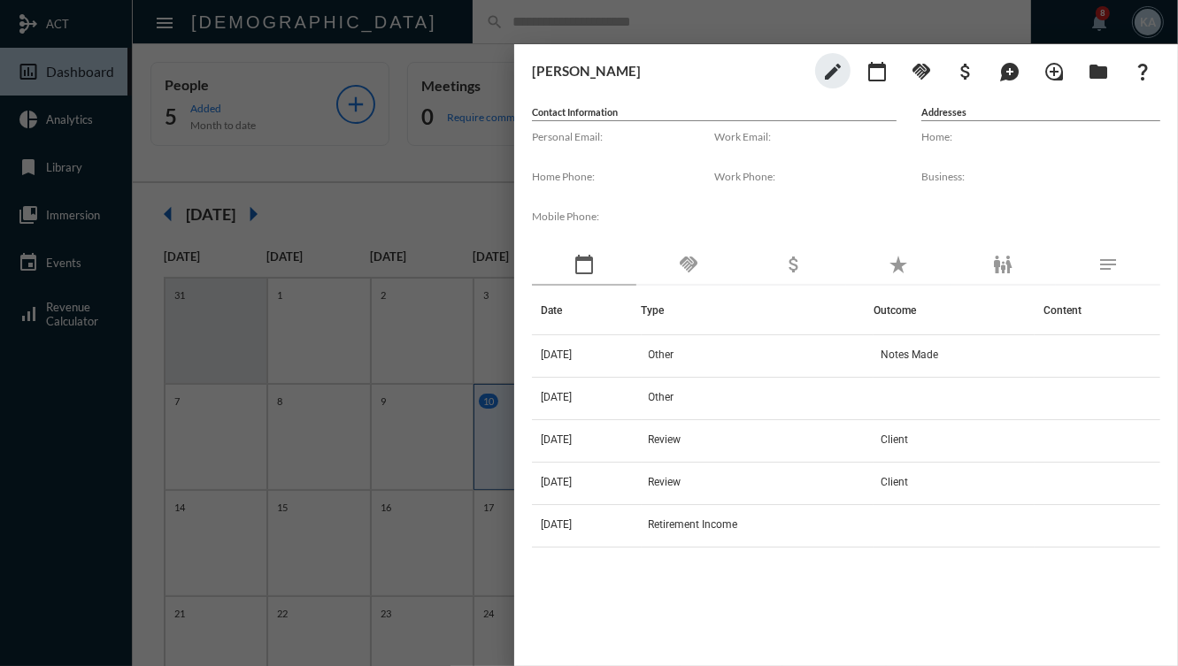
click at [704, 247] on div "handshake" at bounding box center [688, 265] width 104 height 41
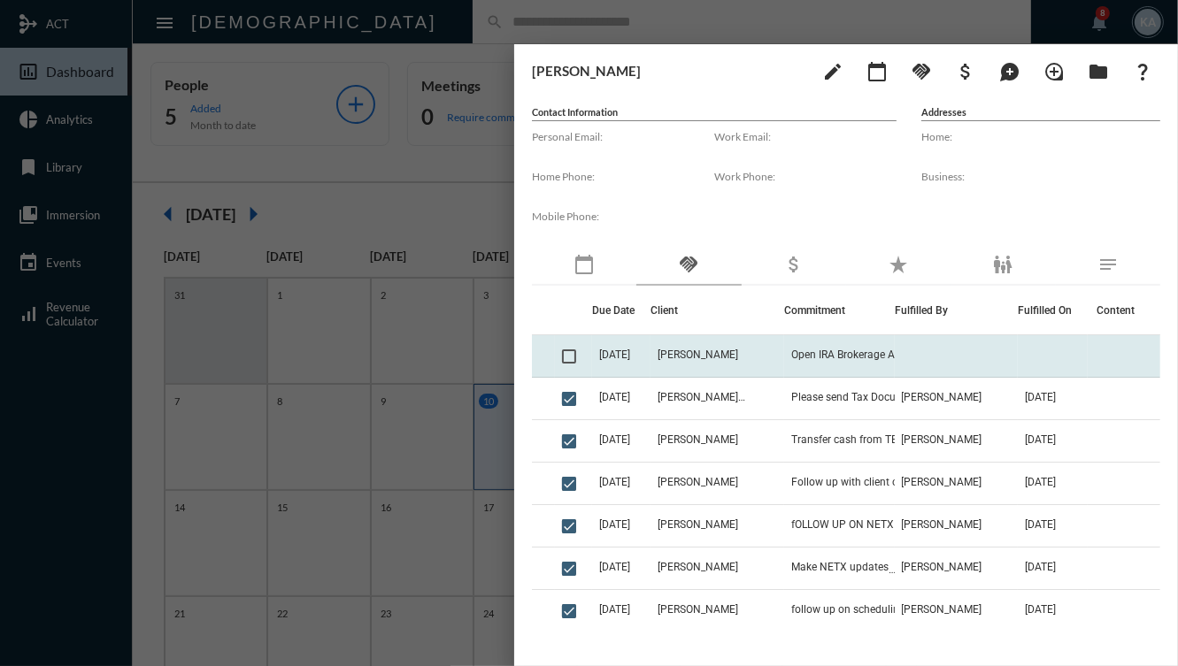
click at [731, 357] on span "Tony Delpapa" at bounding box center [698, 355] width 81 height 12
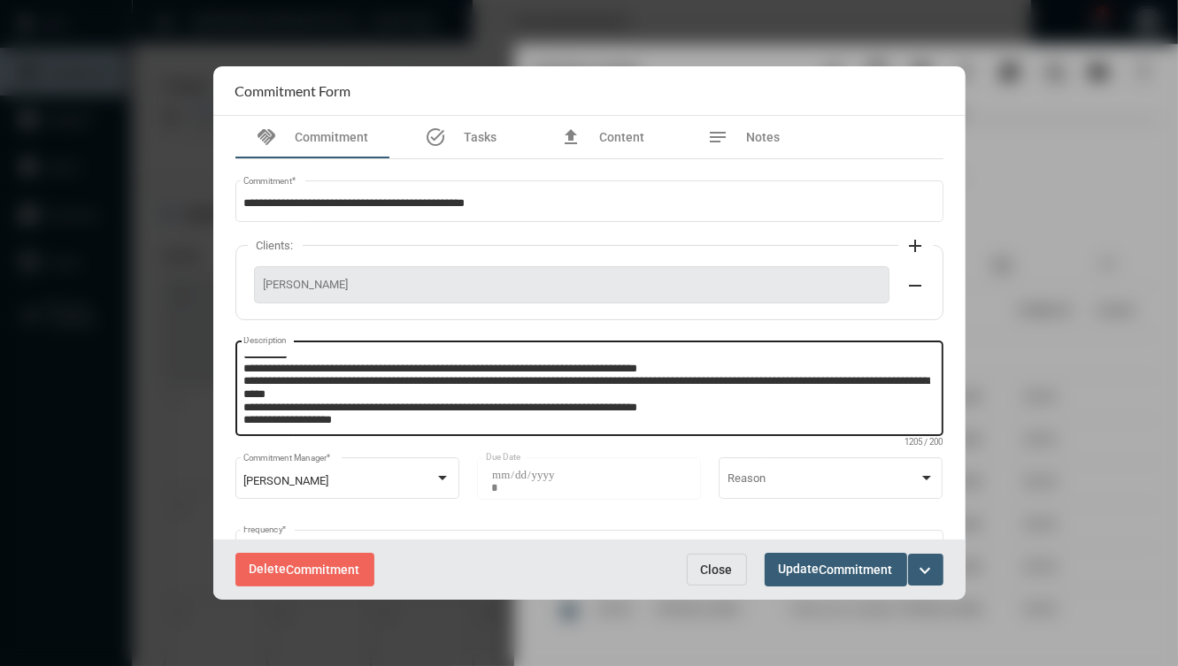
scroll to position [62, 0]
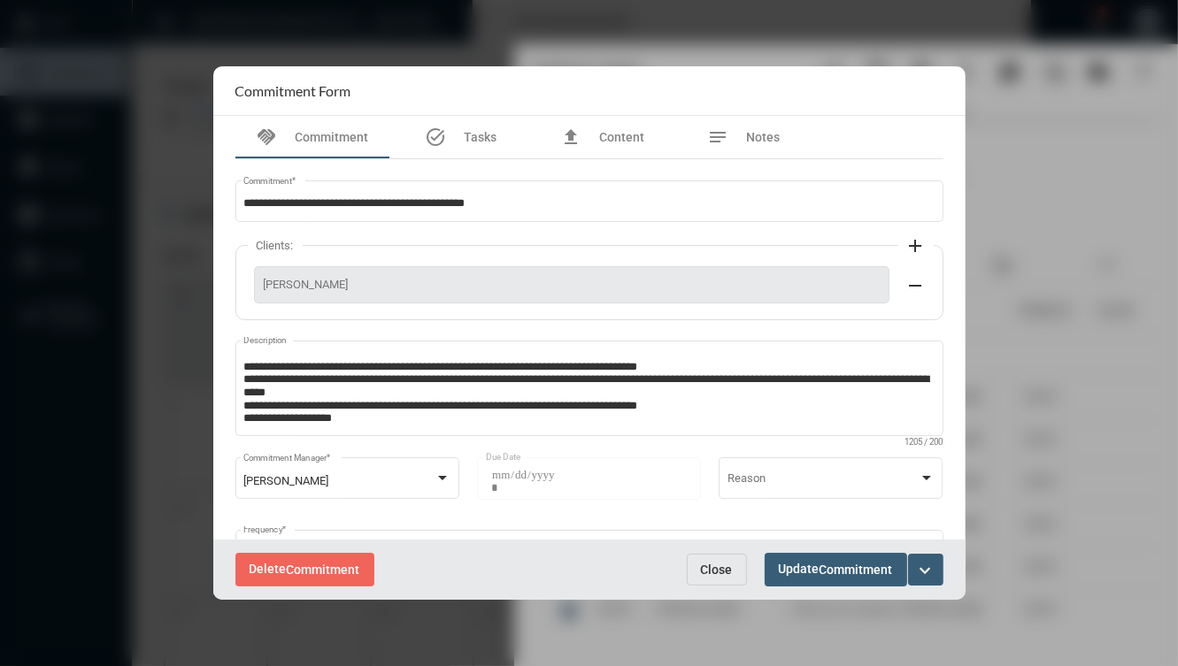
click at [714, 574] on span "Close" at bounding box center [717, 570] width 32 height 14
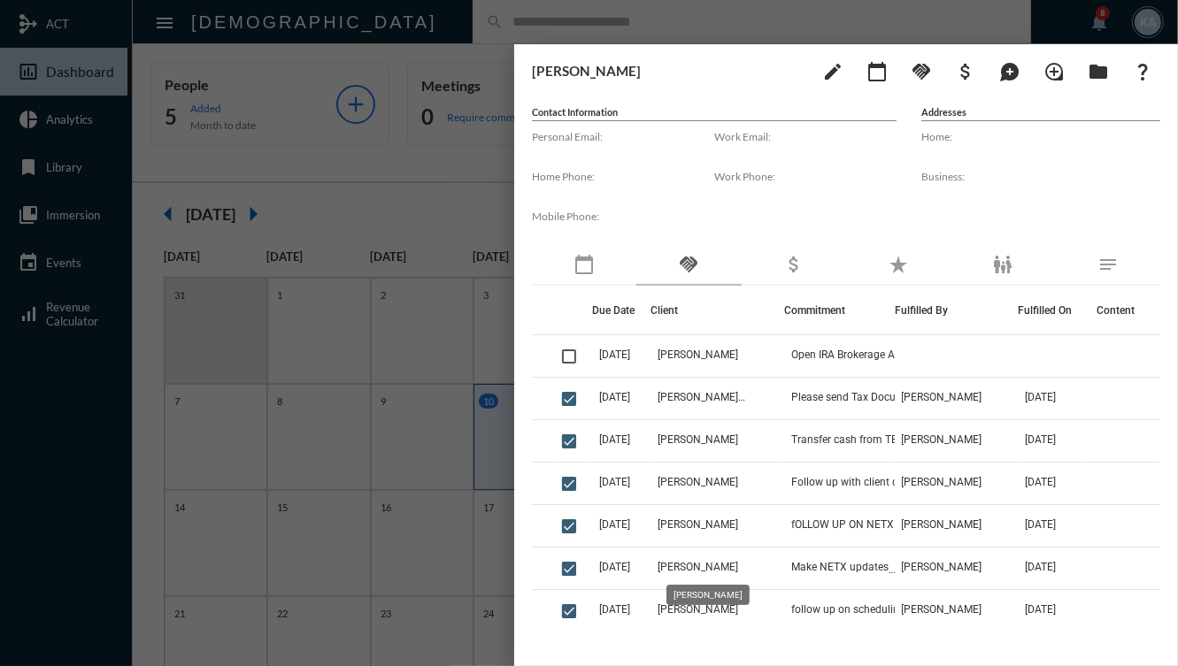
click at [366, 428] on div at bounding box center [589, 333] width 1178 height 666
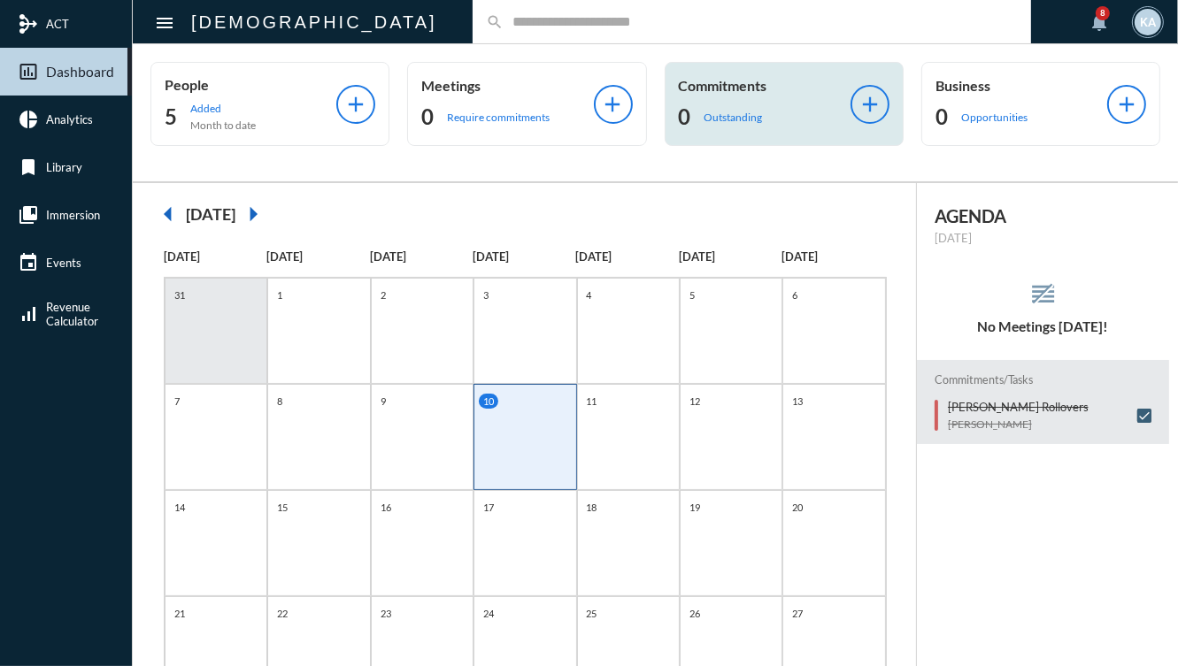
click at [716, 142] on div "Commitments 0 Outstanding add" at bounding box center [784, 104] width 239 height 84
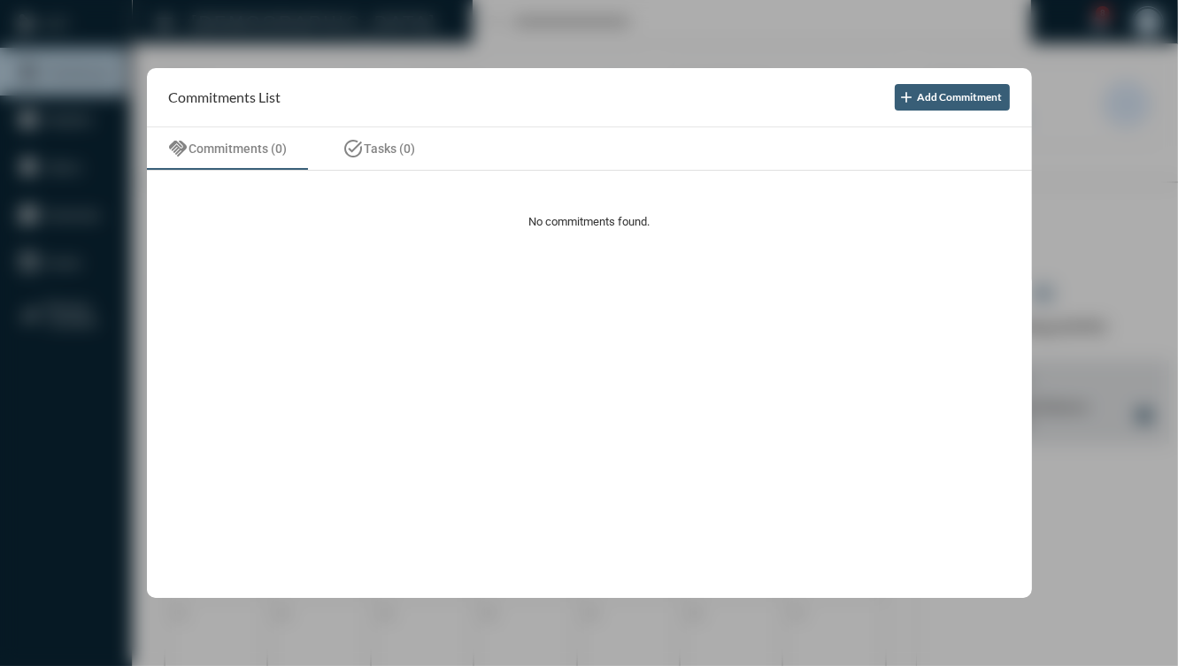
click at [105, 212] on div at bounding box center [589, 333] width 1178 height 666
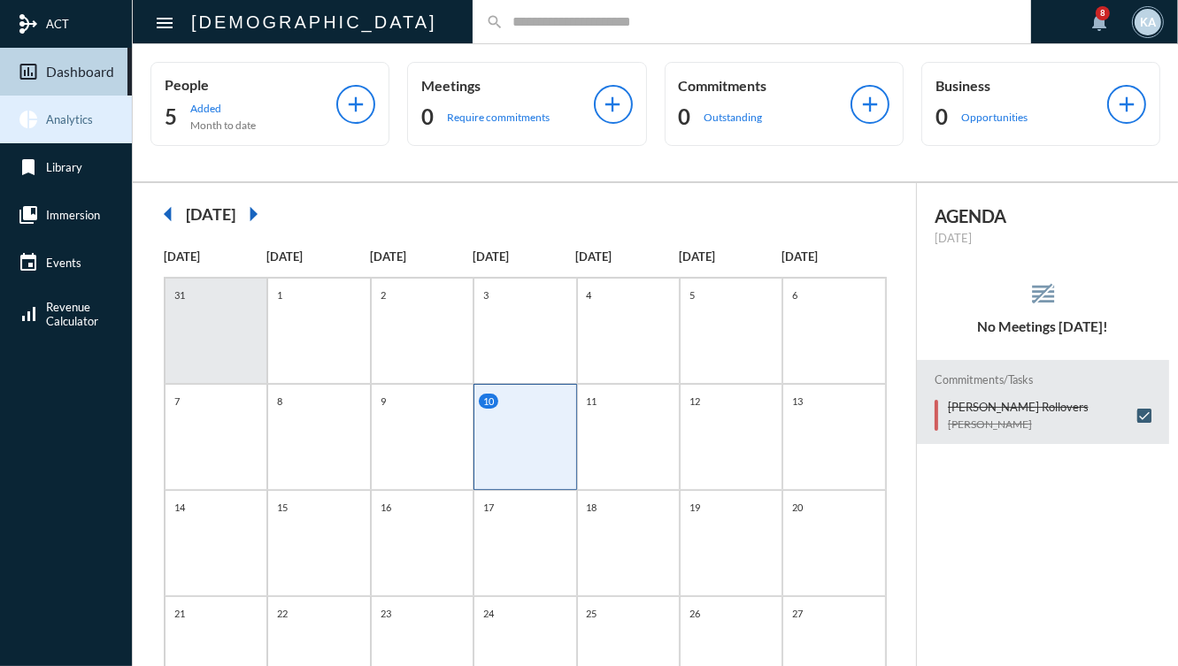
click at [69, 133] on link "pie_chart Analytics" at bounding box center [66, 120] width 132 height 48
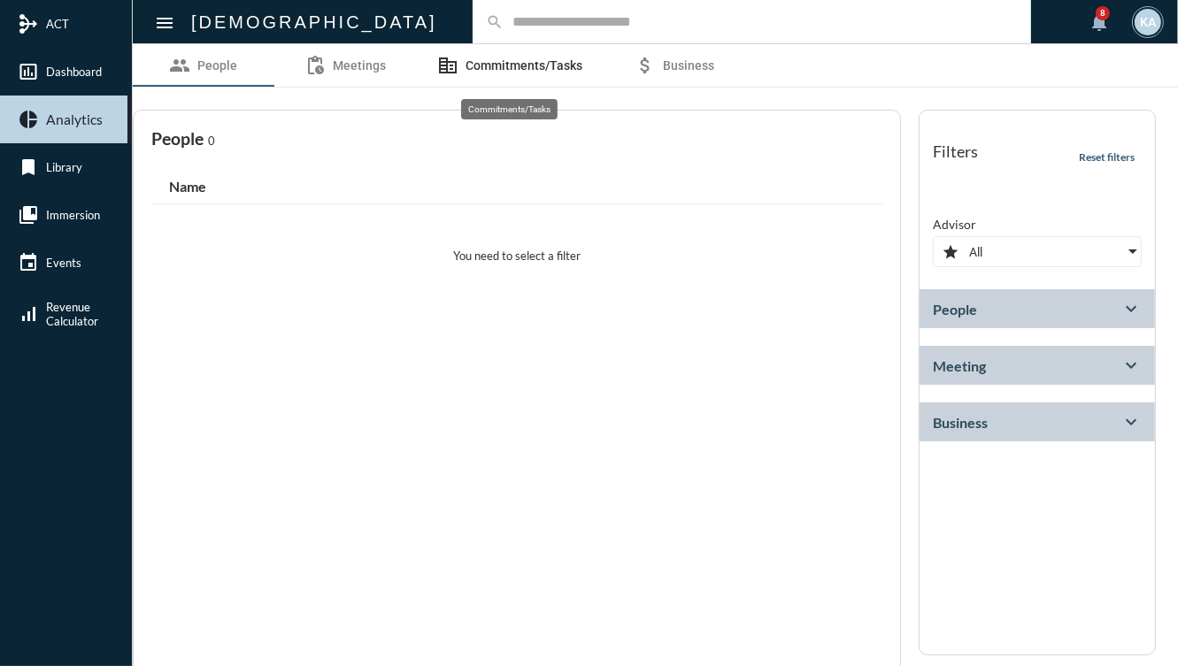
click at [585, 60] on link "corporate_fare Commitments/Tasks" at bounding box center [510, 65] width 188 height 42
select select "*********"
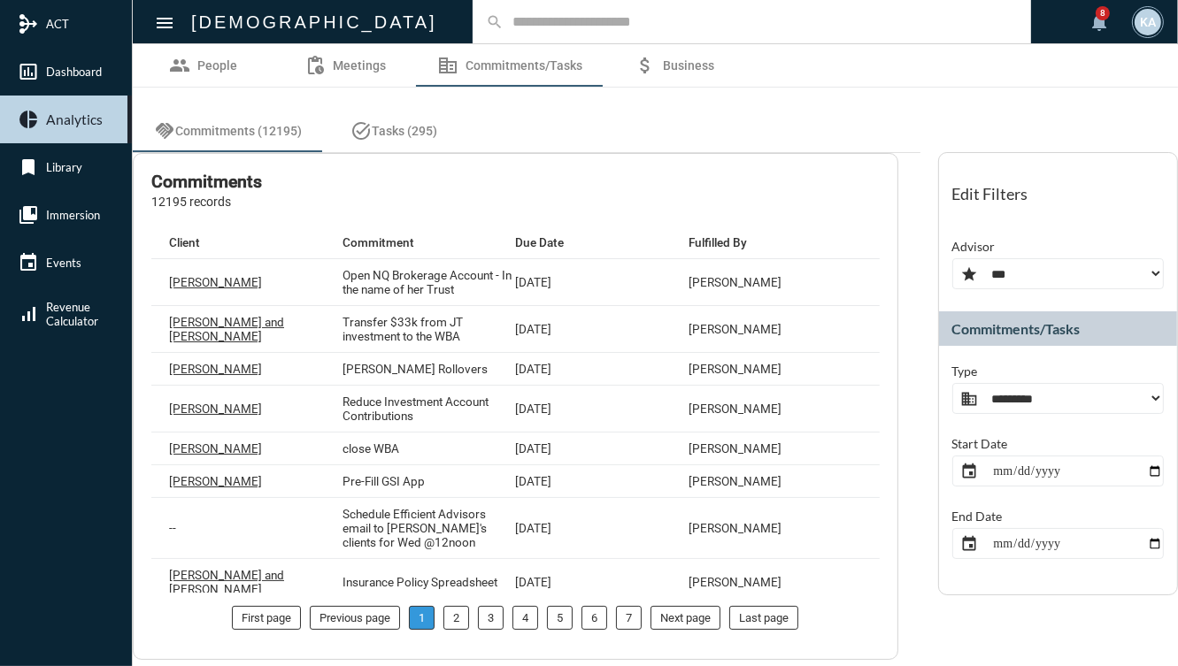
click at [1049, 260] on select "**********" at bounding box center [1058, 273] width 212 height 31
select select "***"
click at [952, 258] on select "**********" at bounding box center [1058, 273] width 212 height 31
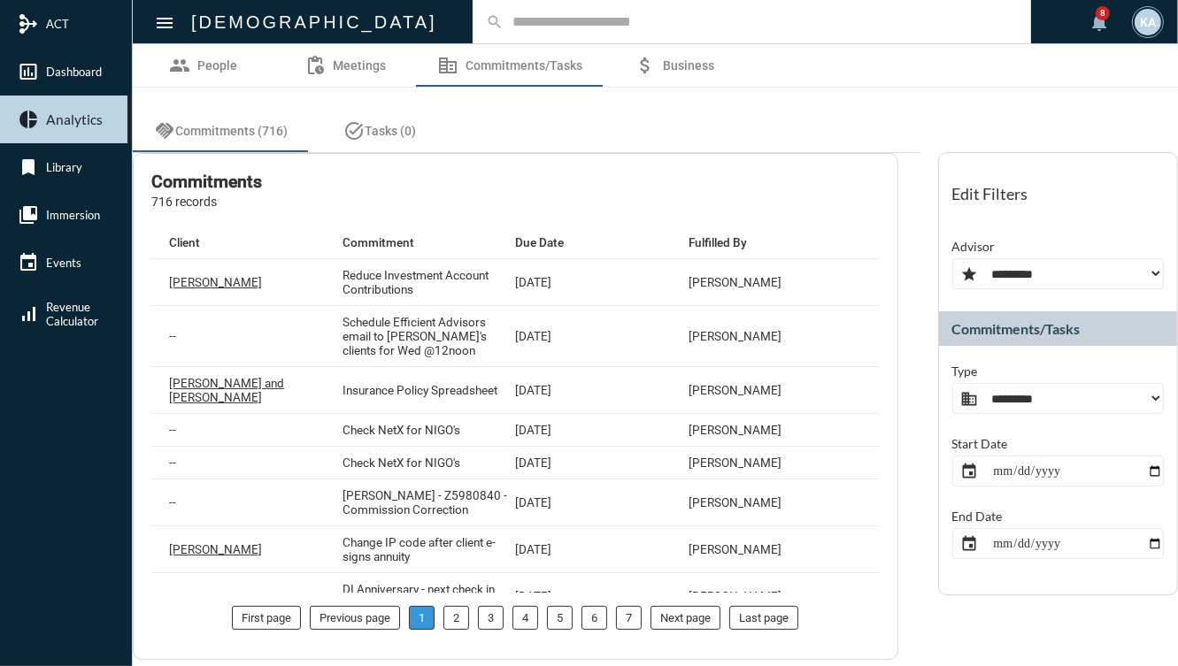
click at [1038, 380] on div "**********" at bounding box center [1058, 389] width 212 height 50
click at [1035, 389] on select "**********" at bounding box center [1058, 398] width 212 height 31
select select "**********"
click at [952, 383] on select "**********" at bounding box center [1058, 398] width 212 height 31
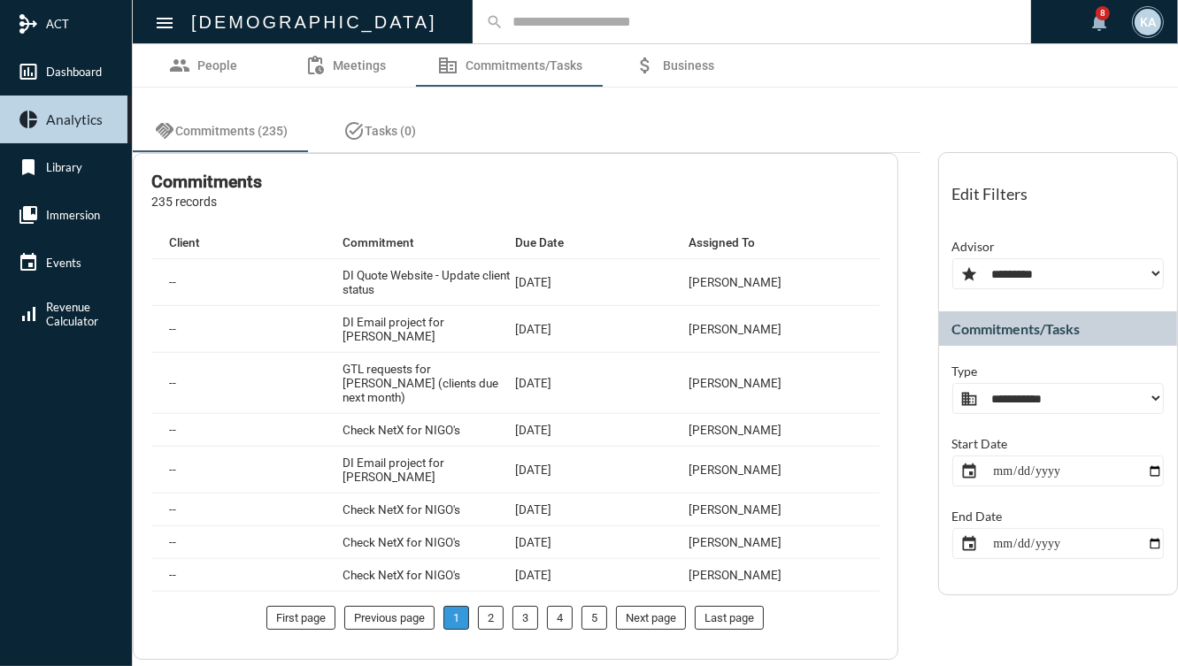
scroll to position [1651, 0]
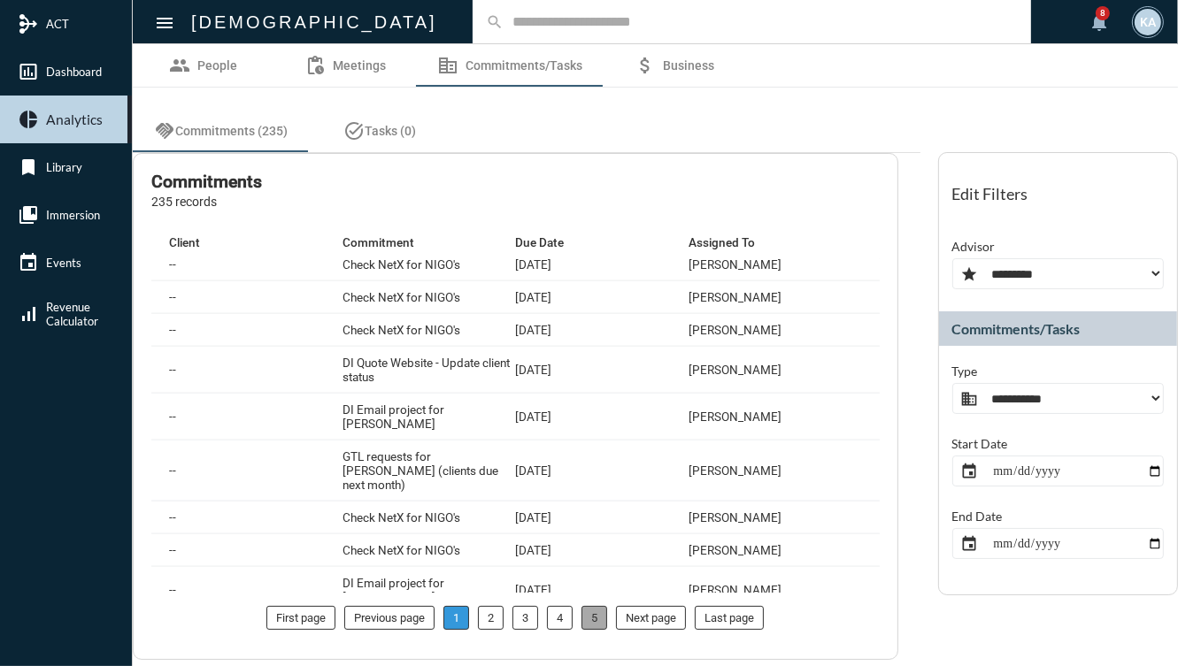
click at [591, 612] on li "5" at bounding box center [594, 618] width 26 height 24
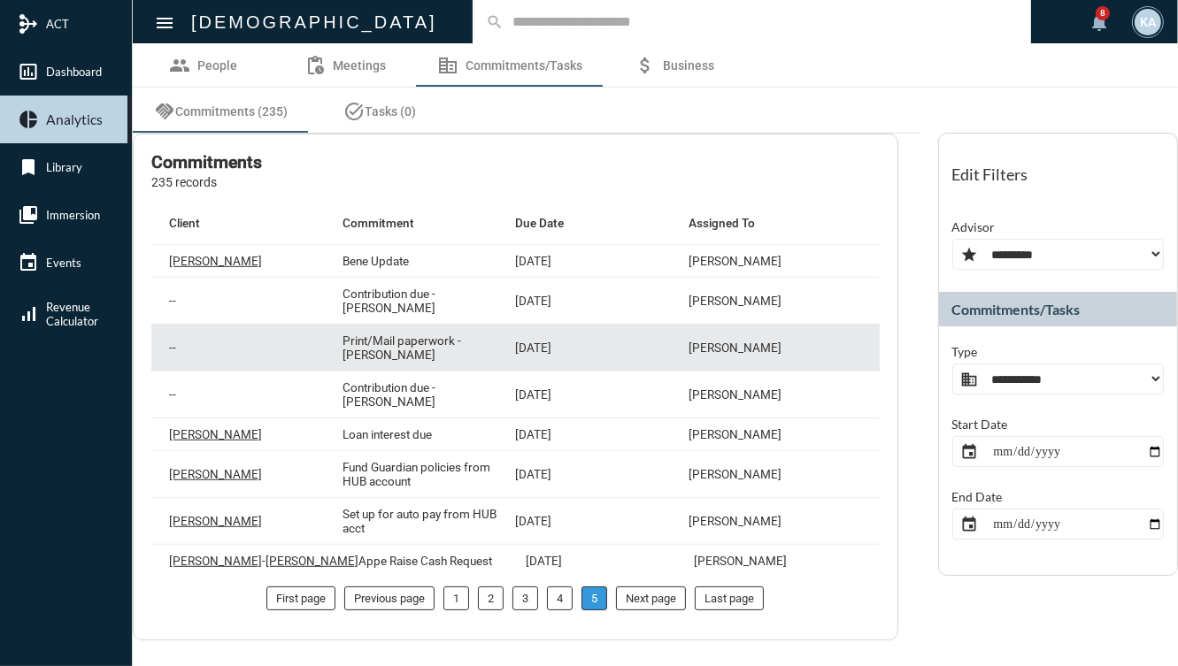
scroll to position [1038, 0]
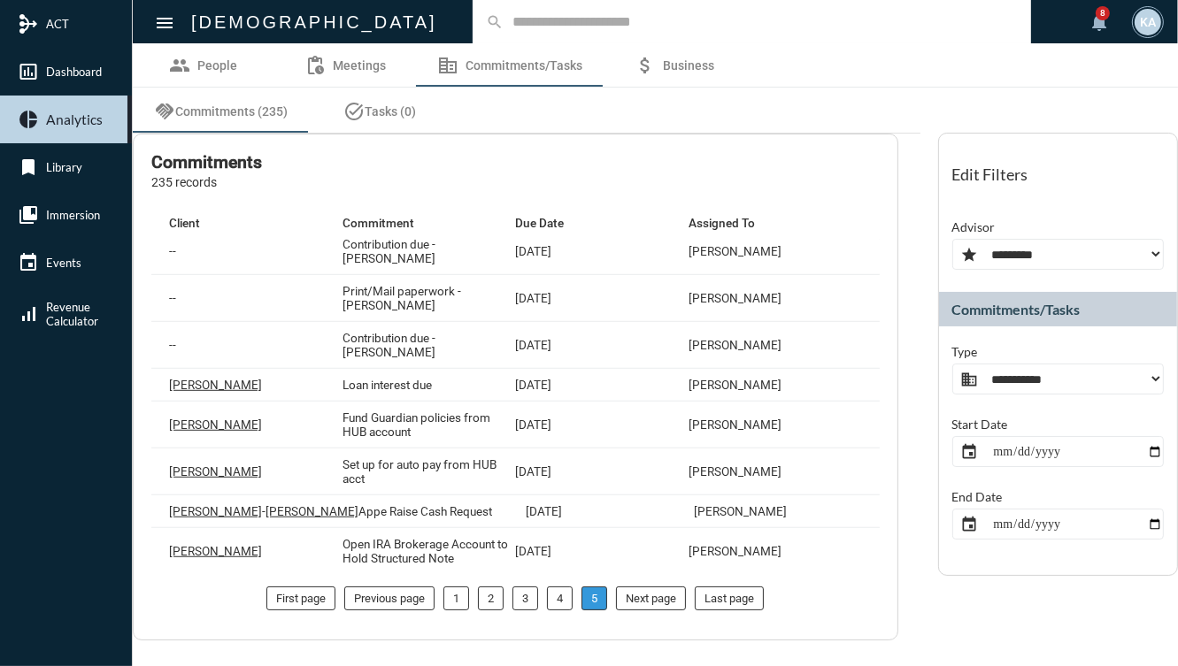
click at [691, 91] on div "handshake Commitments (235) task_alt Tasks (0)" at bounding box center [527, 111] width 788 height 42
click at [208, 186] on p "235 records" at bounding box center [206, 182] width 111 height 14
click at [81, 67] on span "Dashboard" at bounding box center [74, 72] width 56 height 14
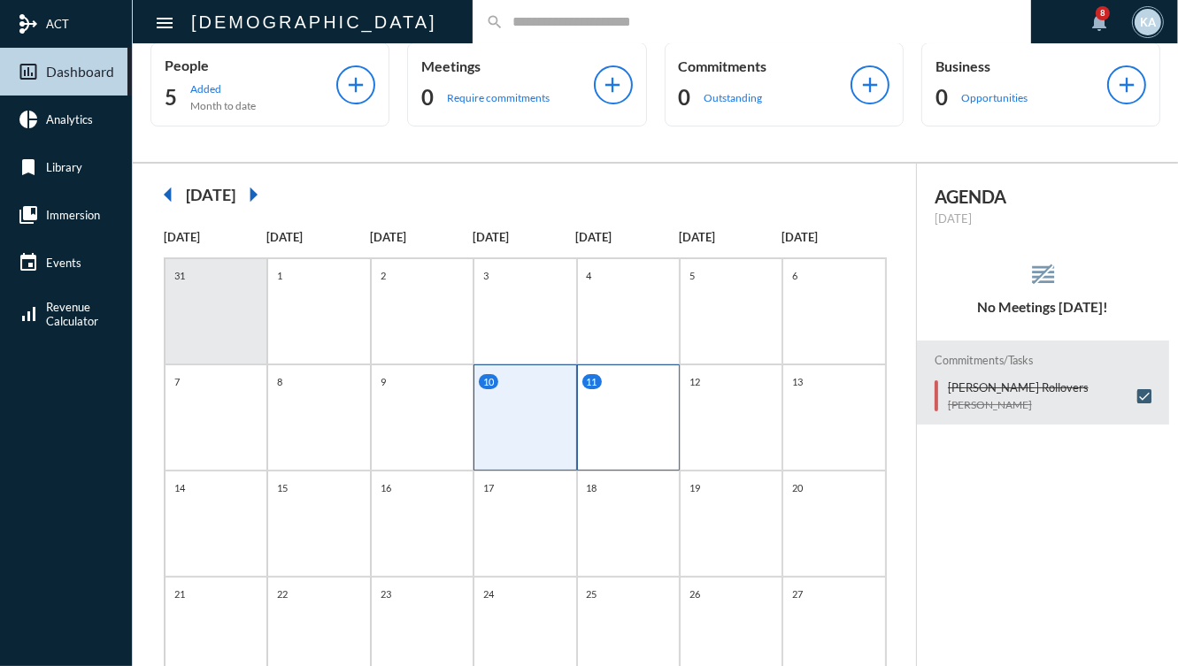
click at [611, 422] on div "11" at bounding box center [628, 418] width 103 height 106
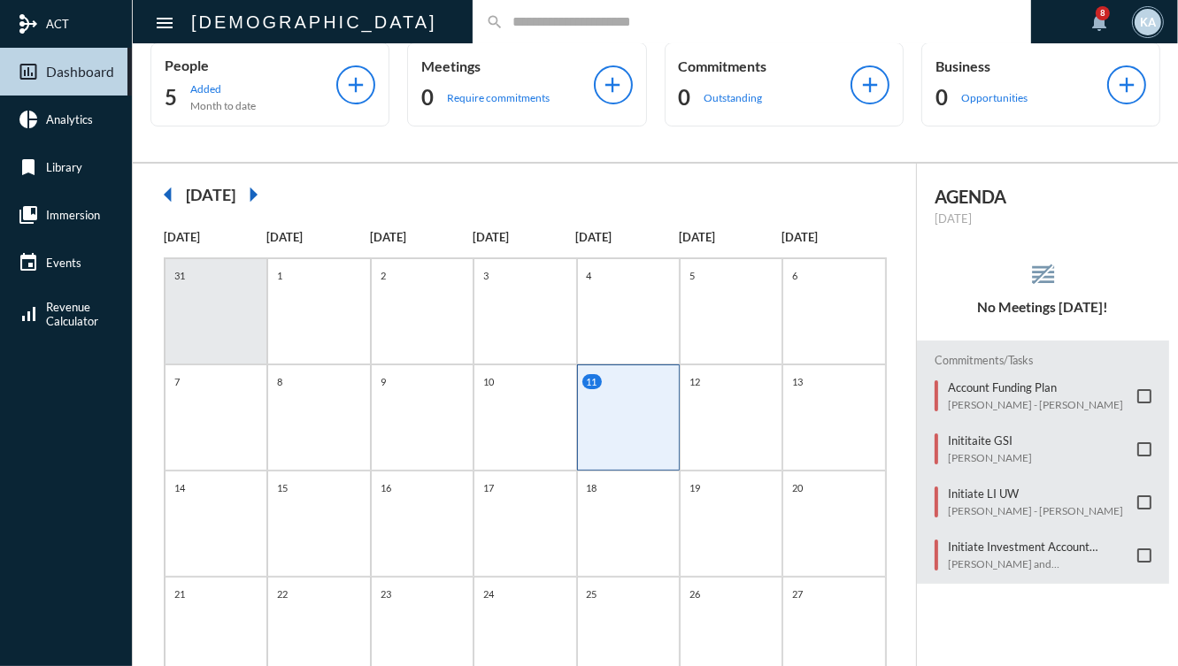
click at [1137, 390] on span at bounding box center [1144, 396] width 14 height 14
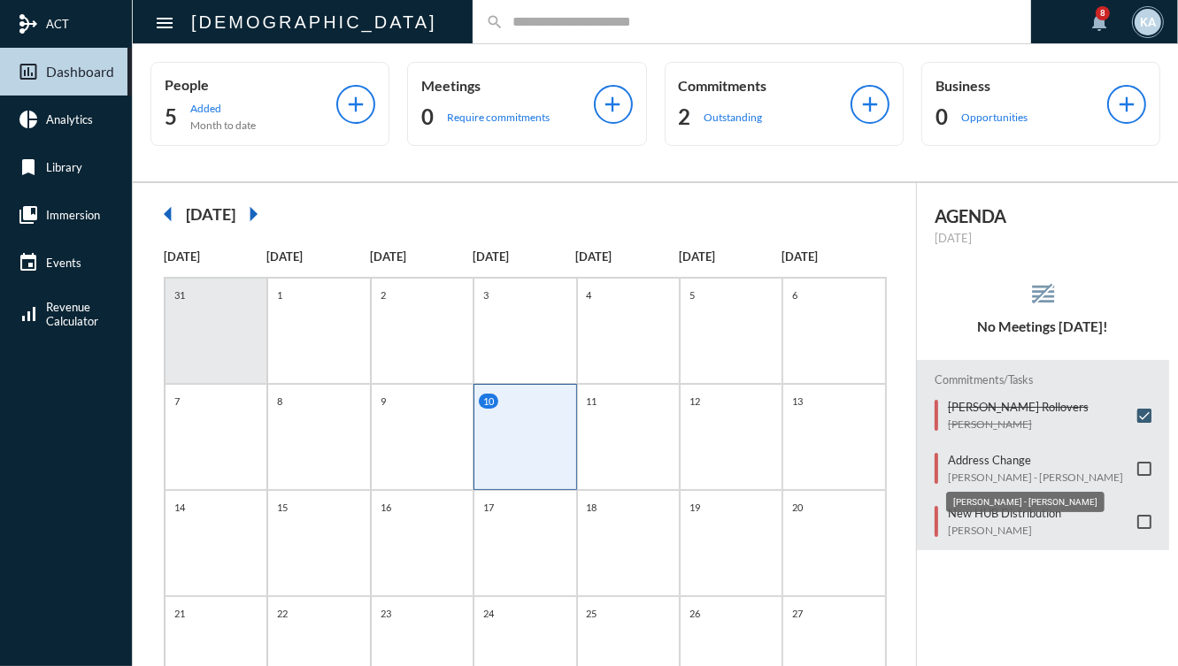
click at [973, 523] on mat-tooltip-component "[PERSON_NAME] - [PERSON_NAME]" at bounding box center [1025, 502] width 183 height 45
click at [985, 511] on p "New HUB Distribution" at bounding box center [1004, 513] width 113 height 14
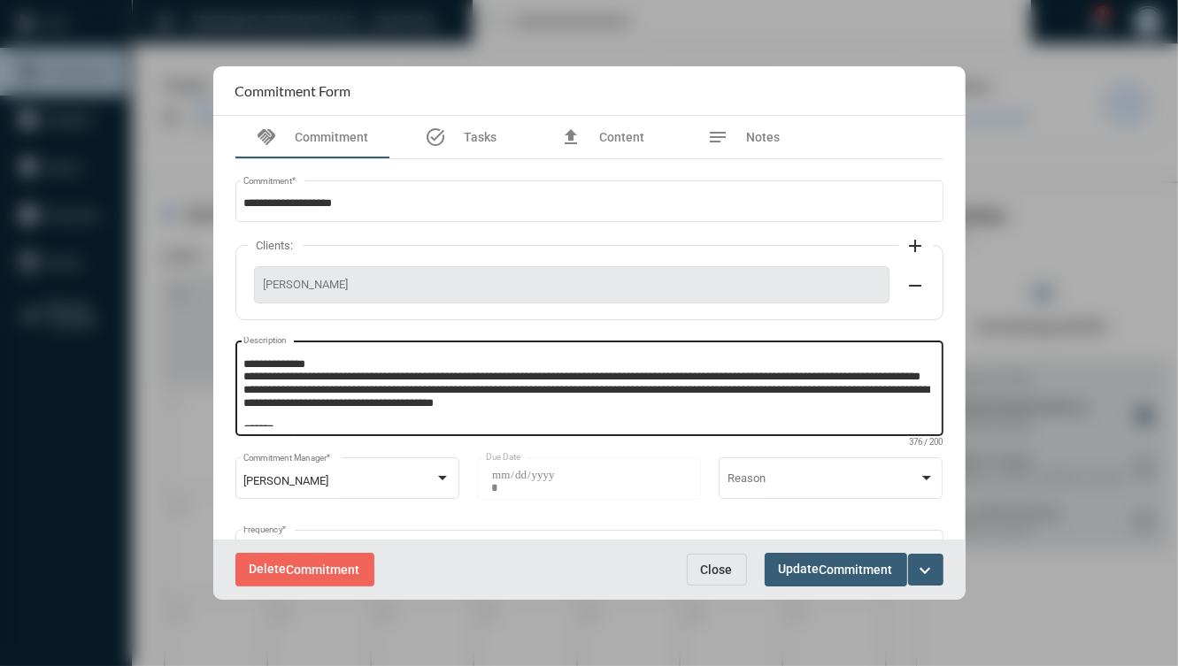
click at [678, 403] on textarea "**********" at bounding box center [586, 392] width 687 height 70
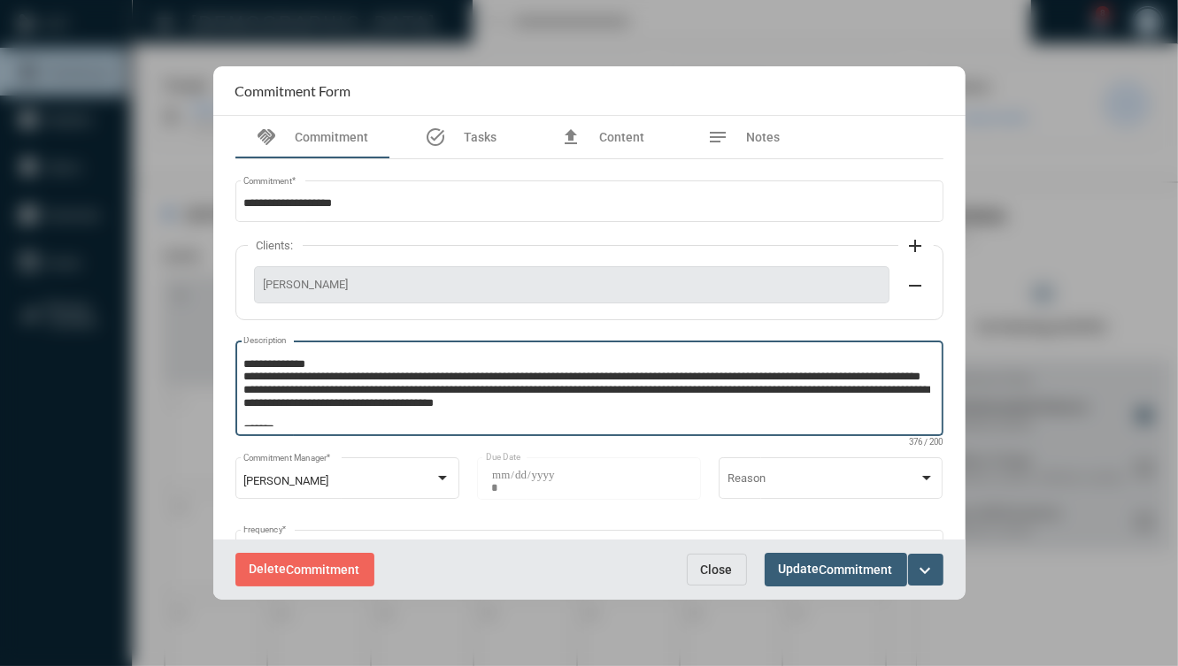
click at [938, 566] on button "expand_more" at bounding box center [925, 570] width 35 height 32
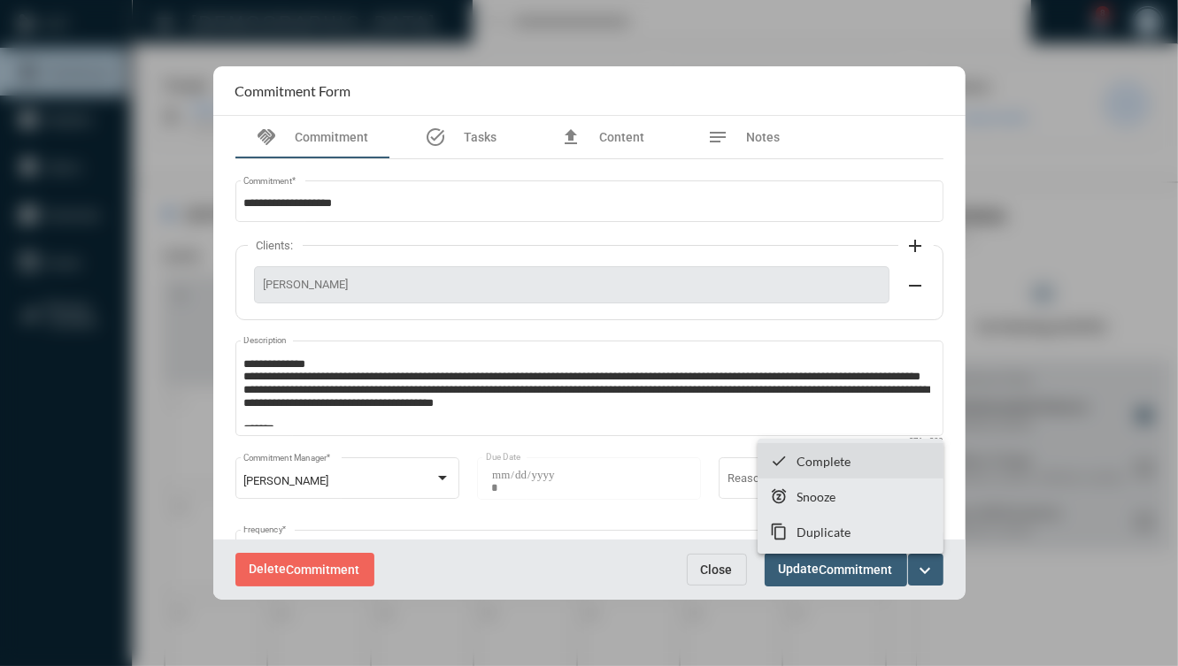
click at [843, 472] on section "checkmark Complete" at bounding box center [851, 460] width 186 height 35
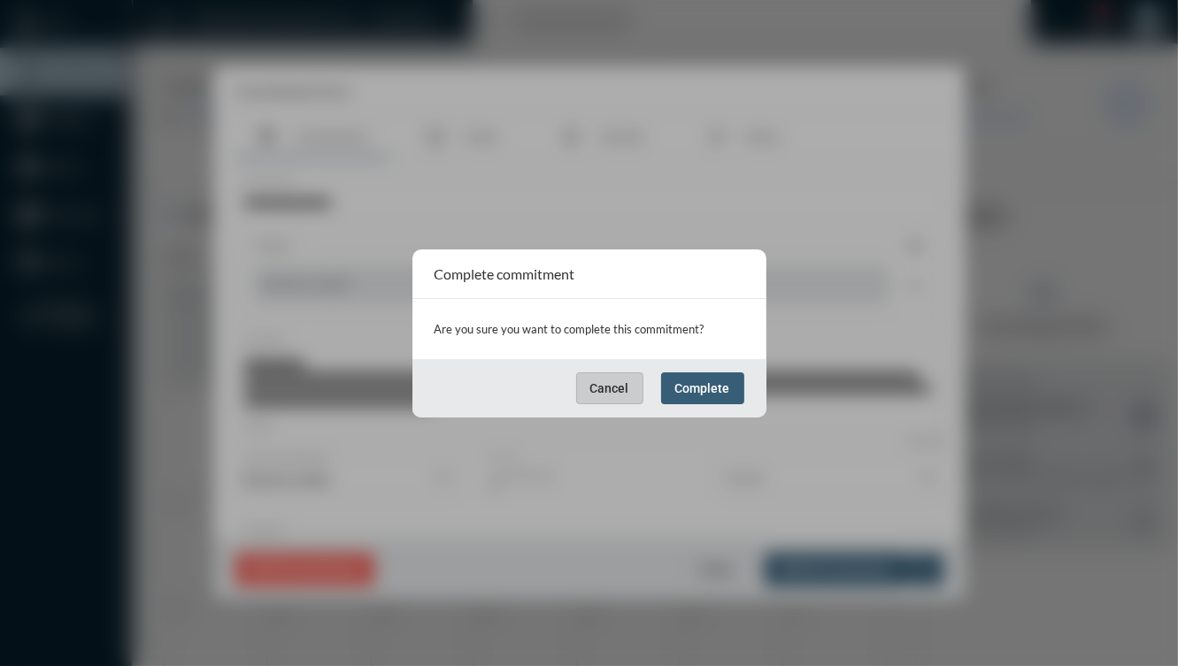
click at [722, 379] on button "Complete" at bounding box center [702, 389] width 83 height 32
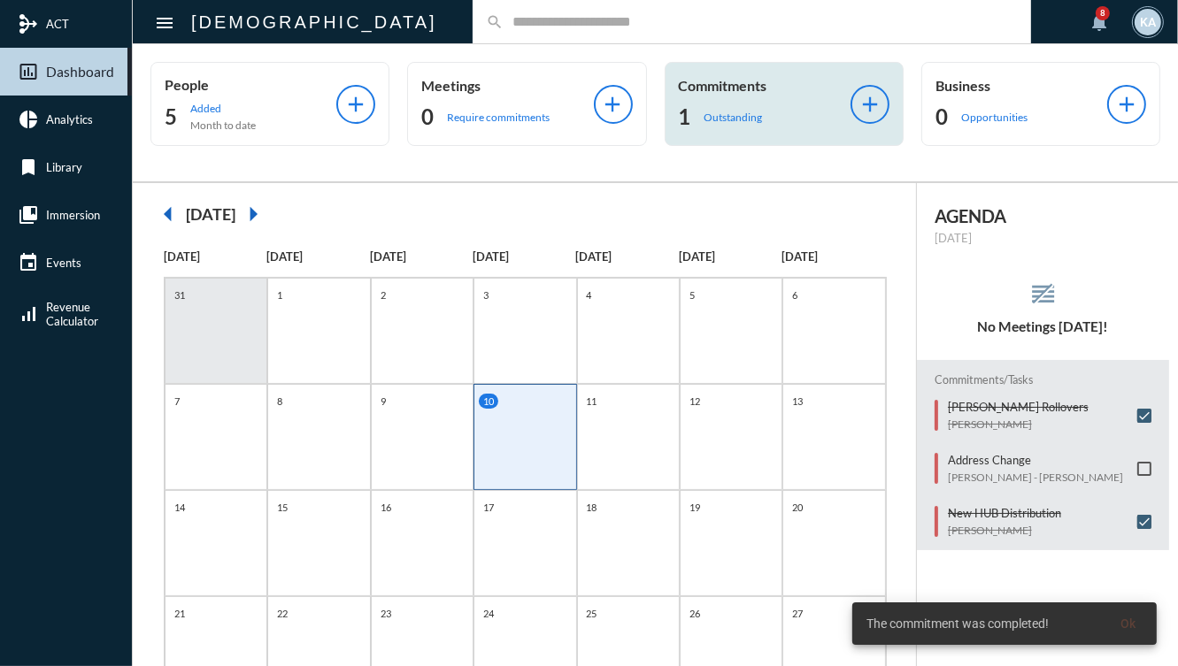
click at [726, 96] on div "Commitments 1 Outstanding" at bounding box center [765, 104] width 172 height 54
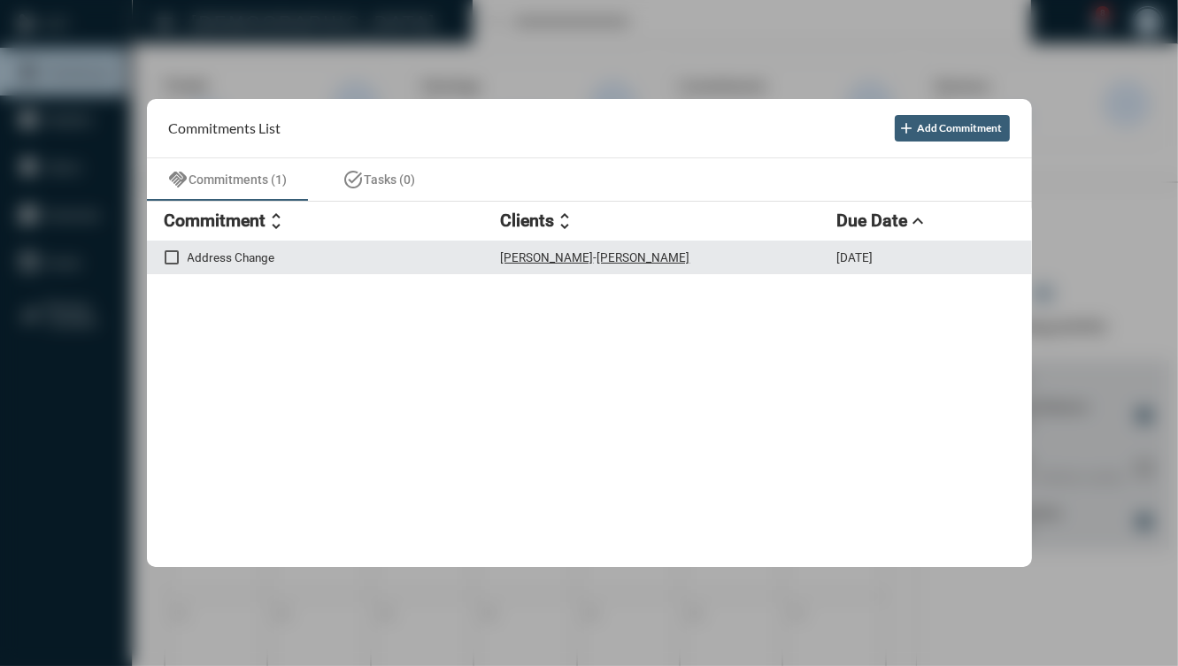
click at [394, 266] on div "Address Change Laura Jamross - Tyler Jamross 9/10/25" at bounding box center [589, 259] width 885 height 34
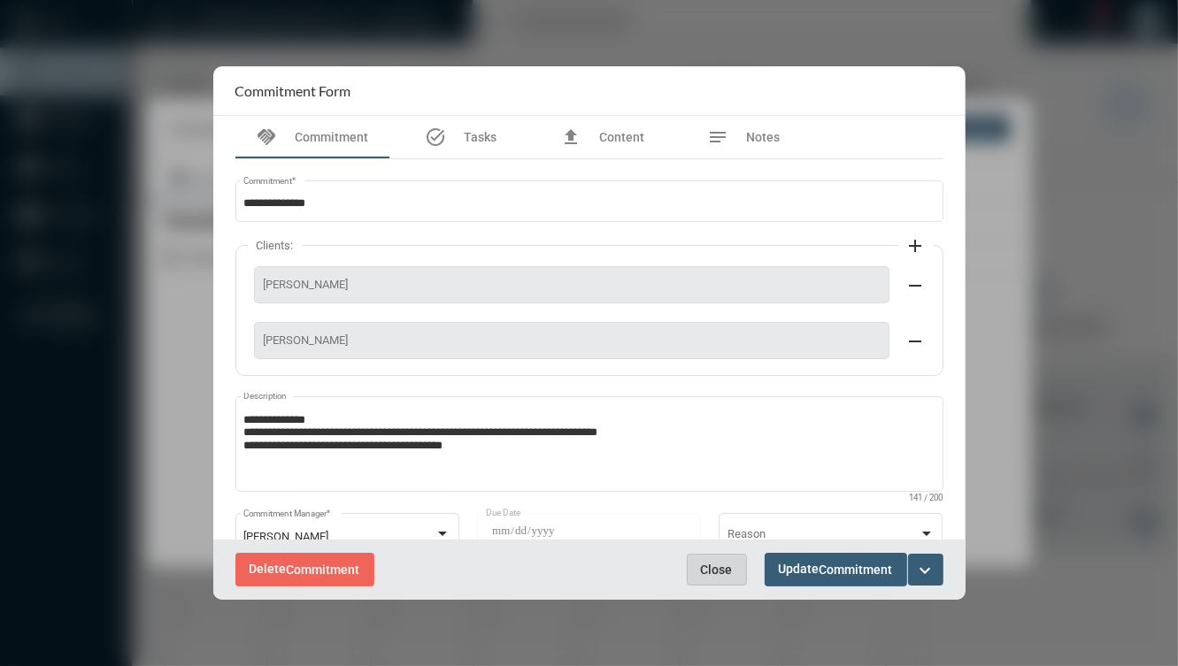
click at [720, 568] on span "Close" at bounding box center [717, 570] width 32 height 14
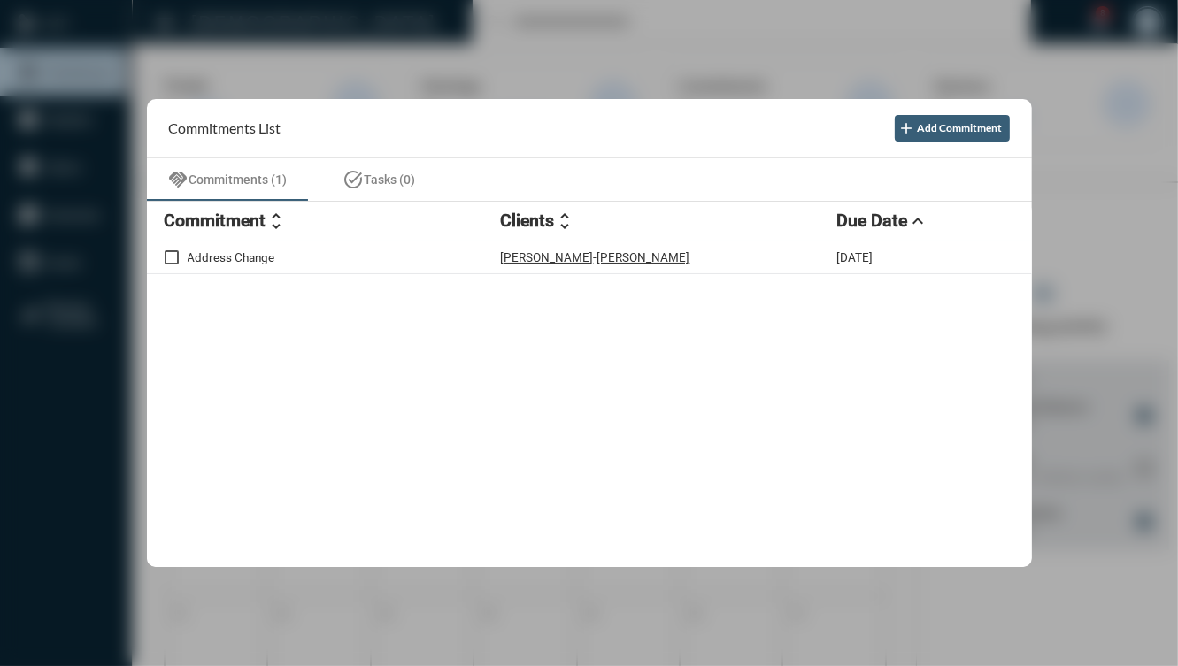
click at [859, 39] on div at bounding box center [589, 333] width 1178 height 666
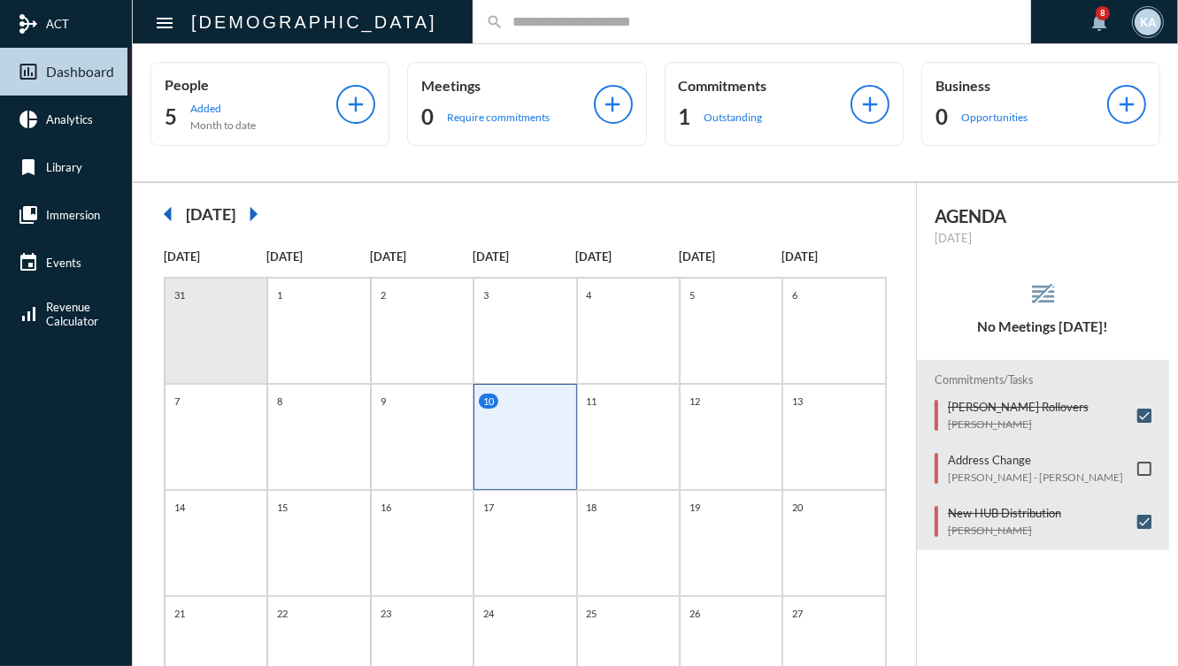
click at [770, 21] on input "text" at bounding box center [761, 21] width 514 height 15
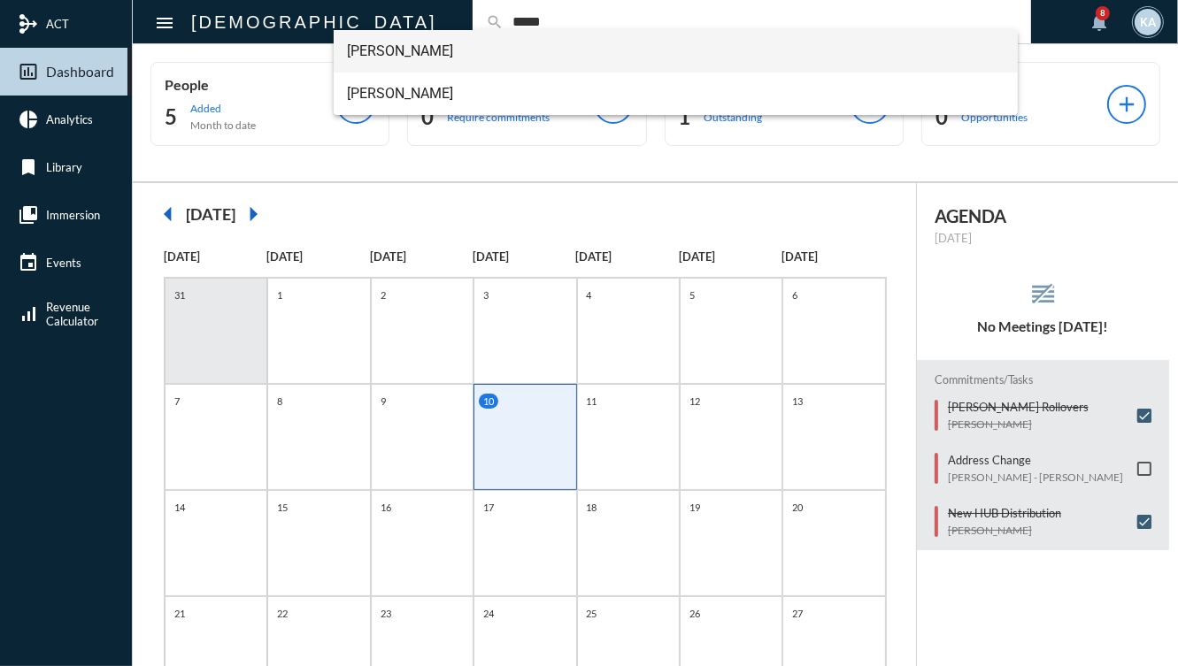
type input "*****"
click at [456, 57] on span "Liam Regan" at bounding box center [676, 51] width 657 height 42
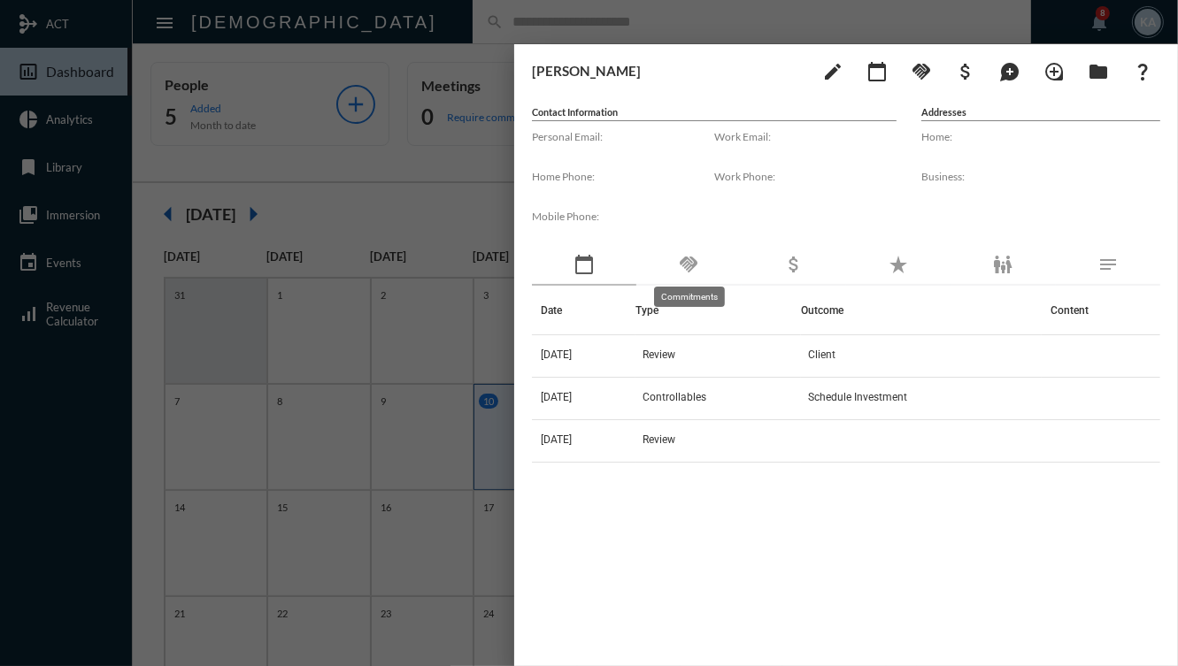
click at [681, 266] on mat-icon "handshake" at bounding box center [688, 264] width 21 height 21
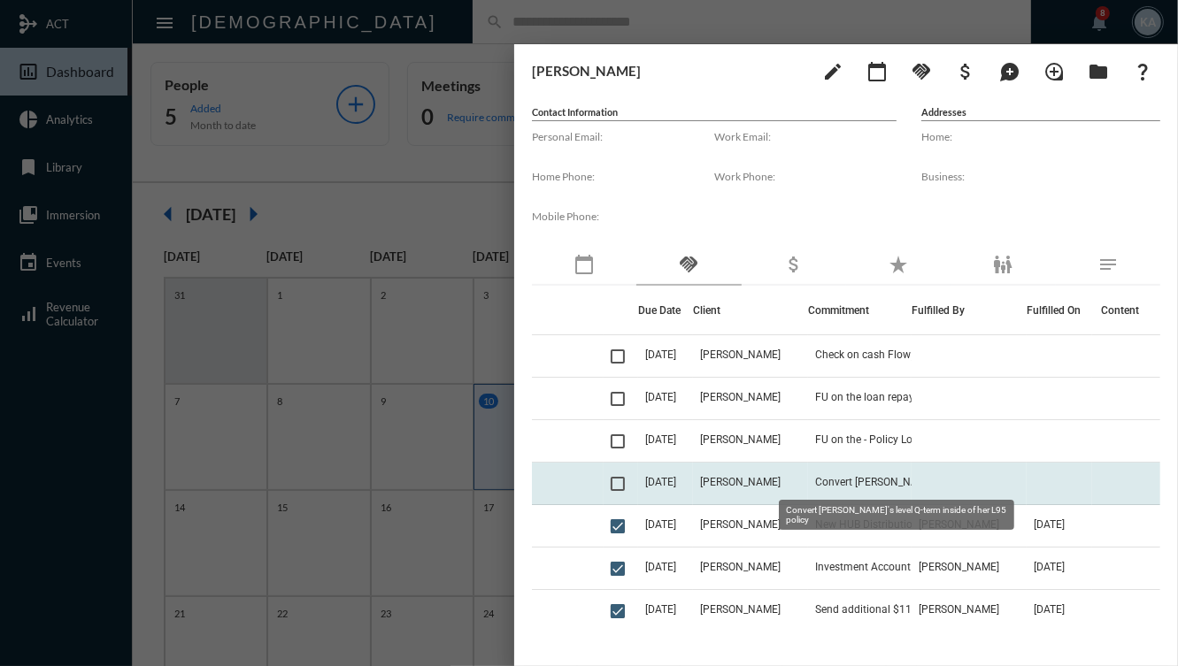
click at [876, 478] on span "Convert Olivia's level Q-term inside of her L95 policy" at bounding box center [903, 482] width 177 height 12
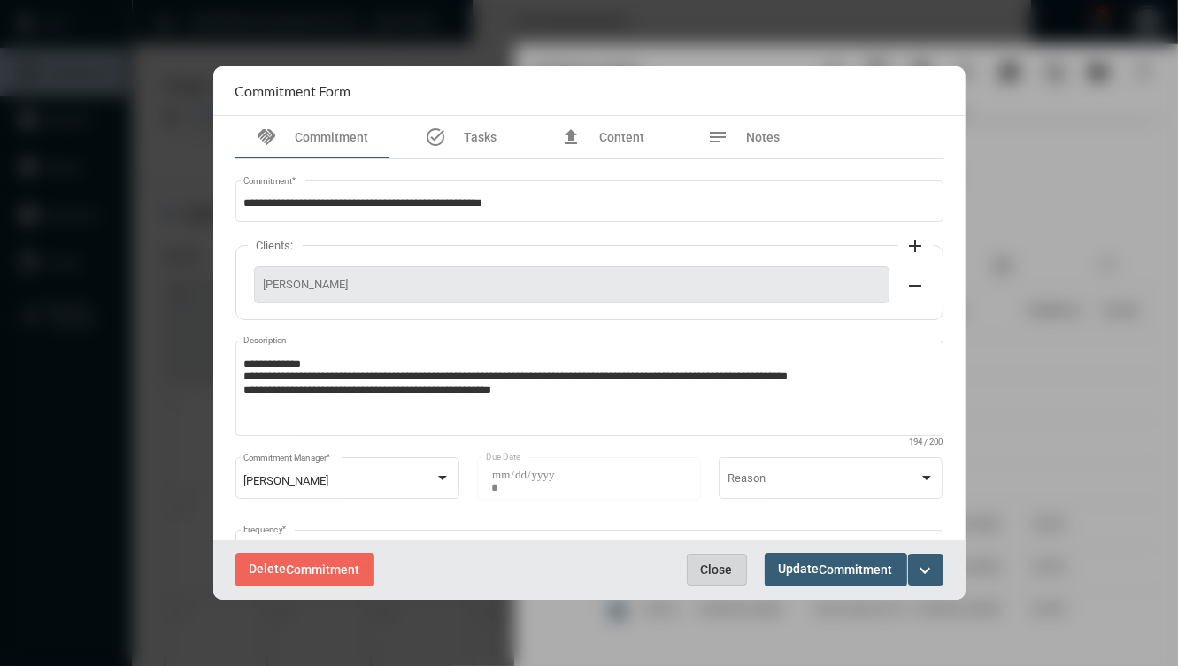
click at [712, 566] on span "Close" at bounding box center [717, 570] width 32 height 14
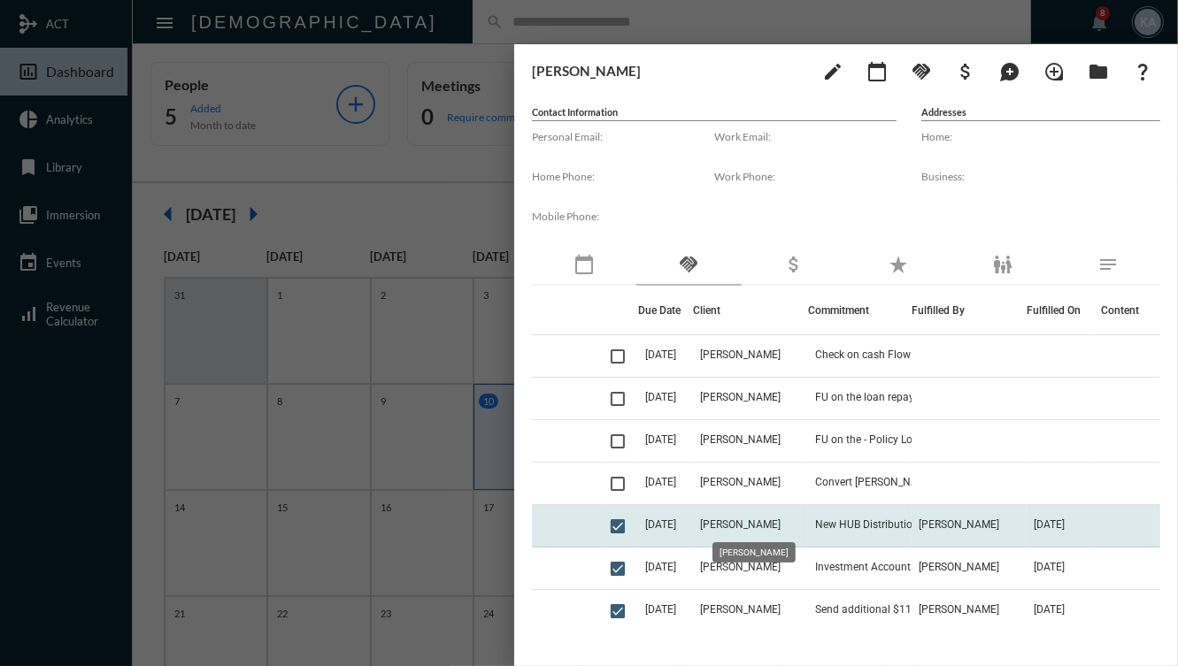
click at [727, 520] on span "Liam Regan" at bounding box center [740, 525] width 81 height 12
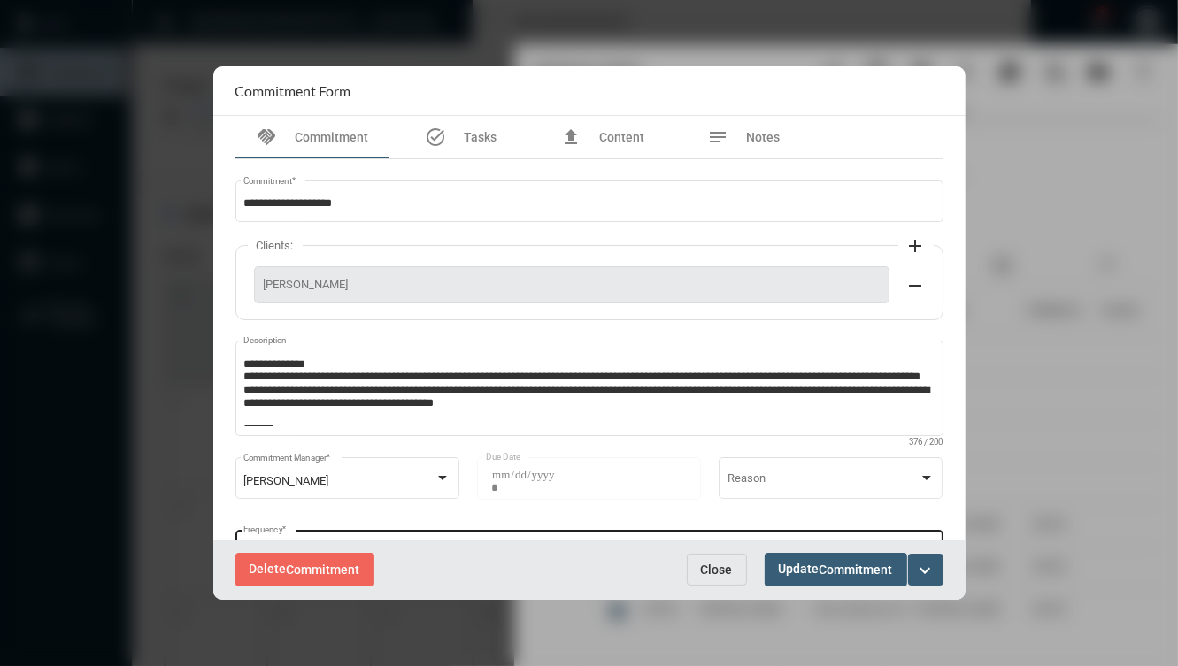
click at [716, 540] on div "Just Once Frequency *" at bounding box center [588, 549] width 691 height 45
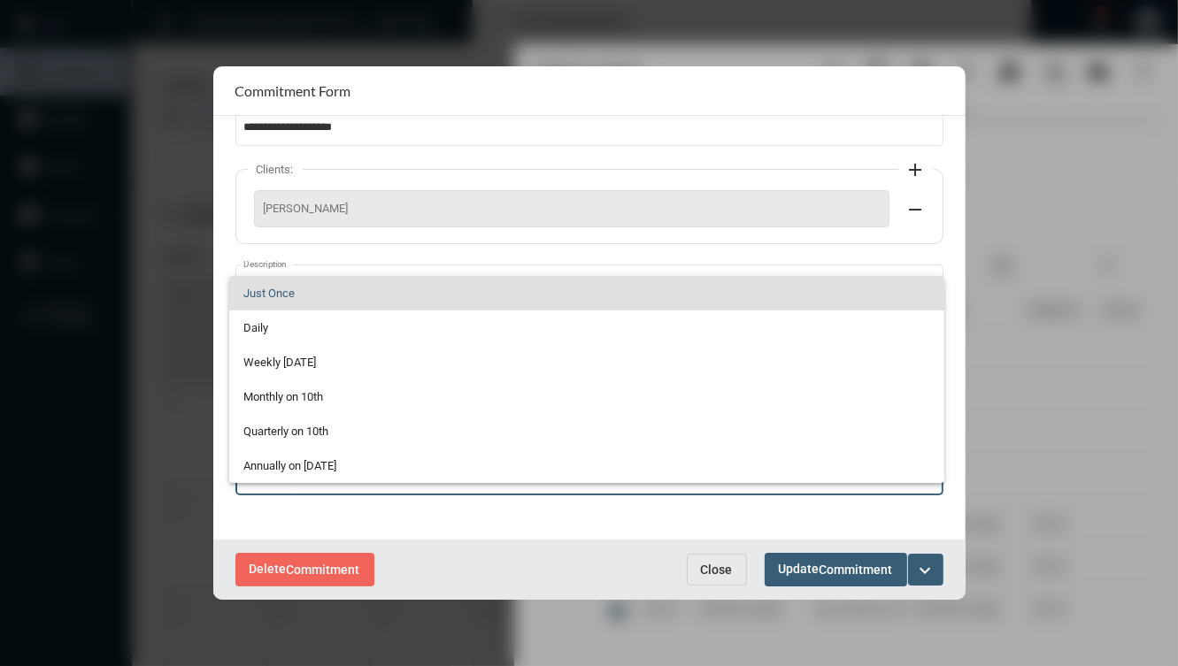
click at [707, 570] on div at bounding box center [589, 333] width 1178 height 666
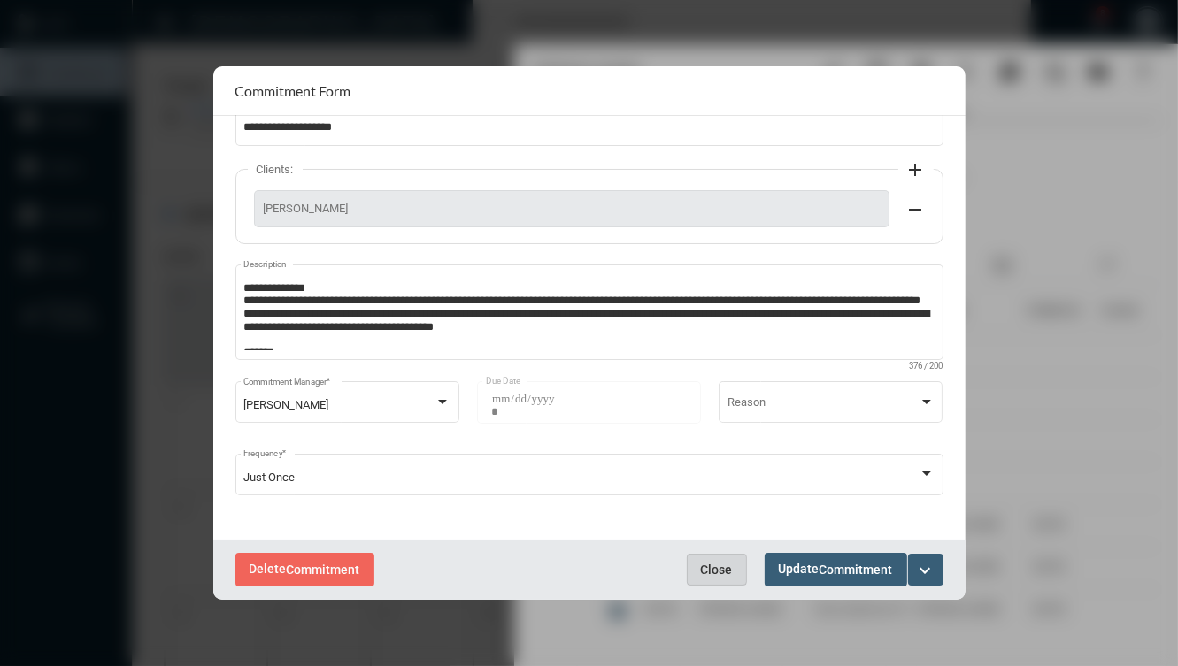
click at [707, 570] on span "Close" at bounding box center [717, 570] width 32 height 14
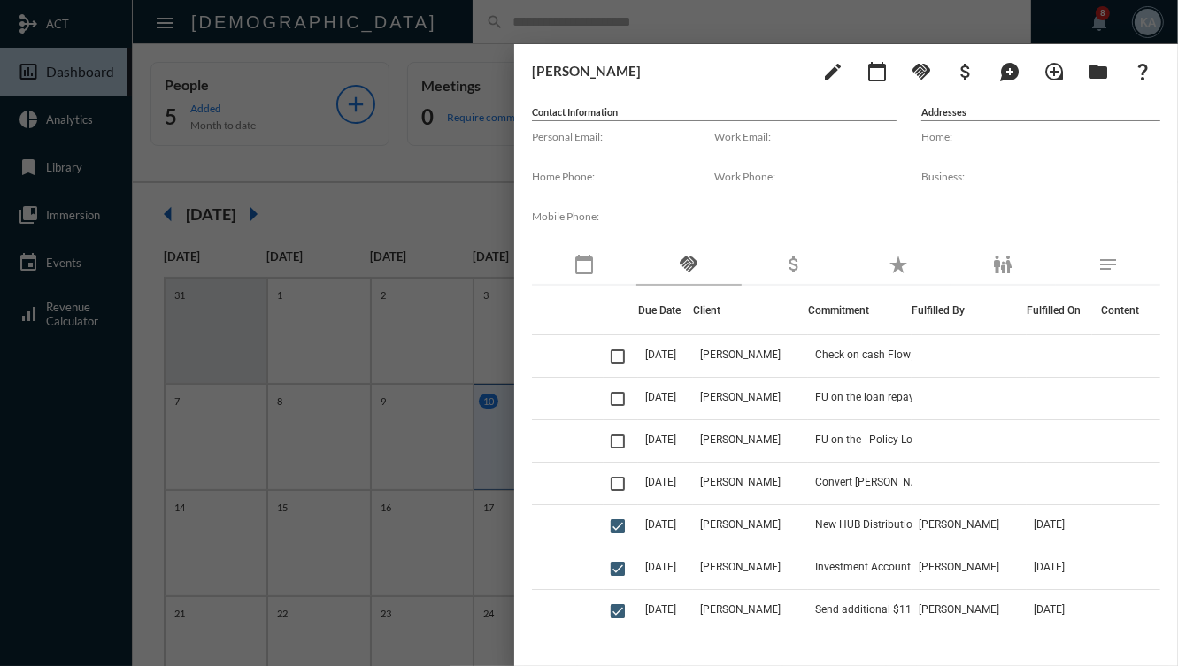
click at [391, 187] on div at bounding box center [589, 333] width 1178 height 666
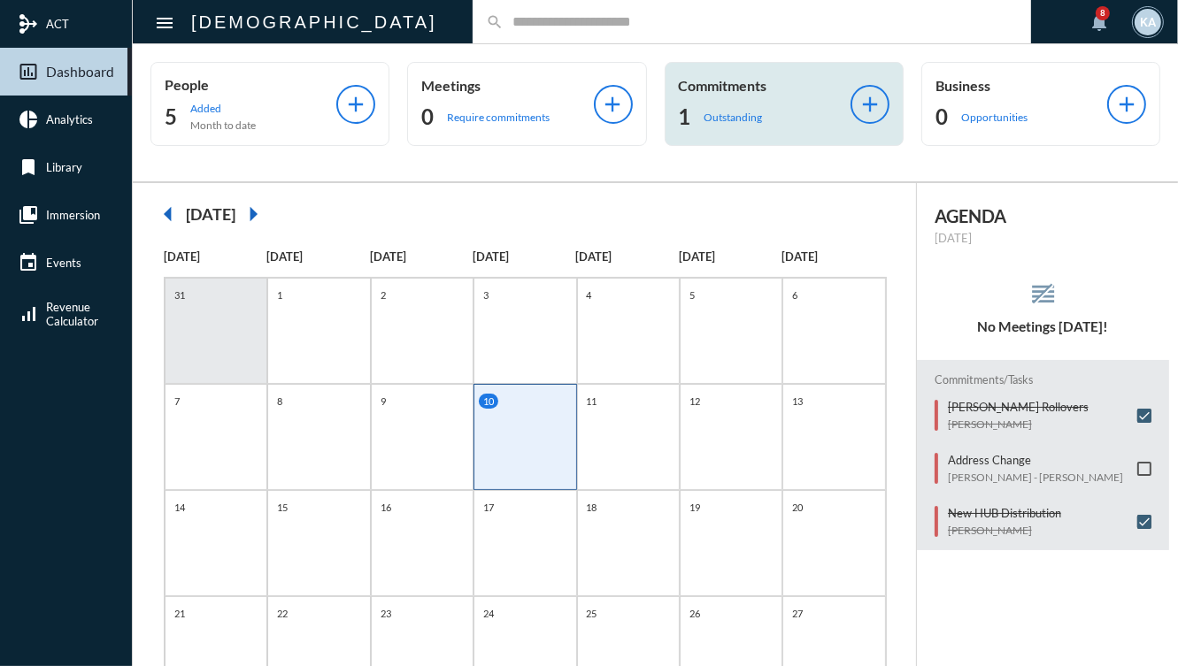
click at [752, 79] on p "Commitments" at bounding box center [765, 85] width 172 height 17
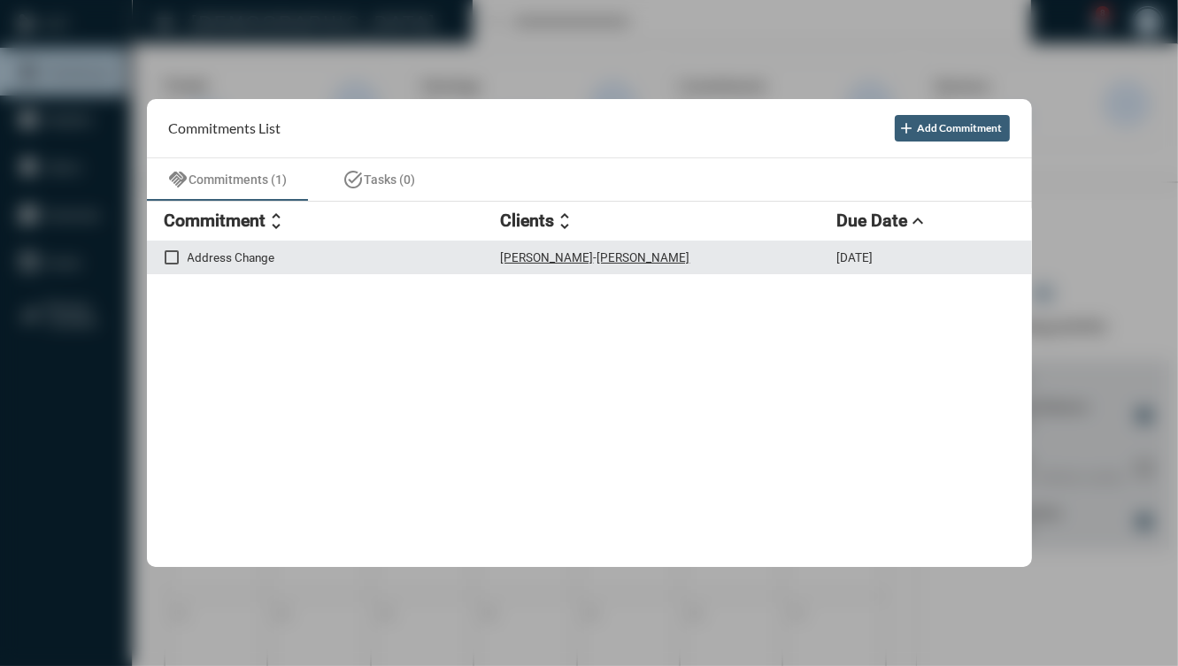
click at [423, 254] on p "Address Change" at bounding box center [344, 257] width 313 height 14
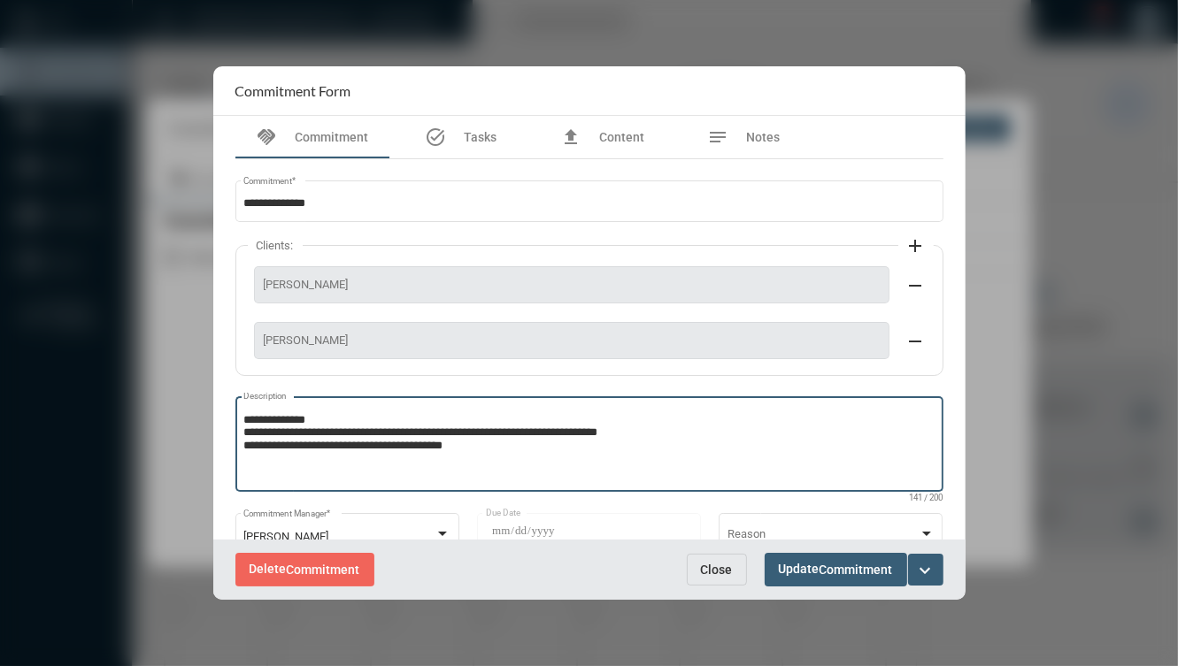
drag, startPoint x: 405, startPoint y: 446, endPoint x: 330, endPoint y: 444, distance: 75.2
click at [330, 444] on textarea "**********" at bounding box center [588, 447] width 691 height 70
click at [940, 578] on button "expand_more" at bounding box center [925, 570] width 35 height 32
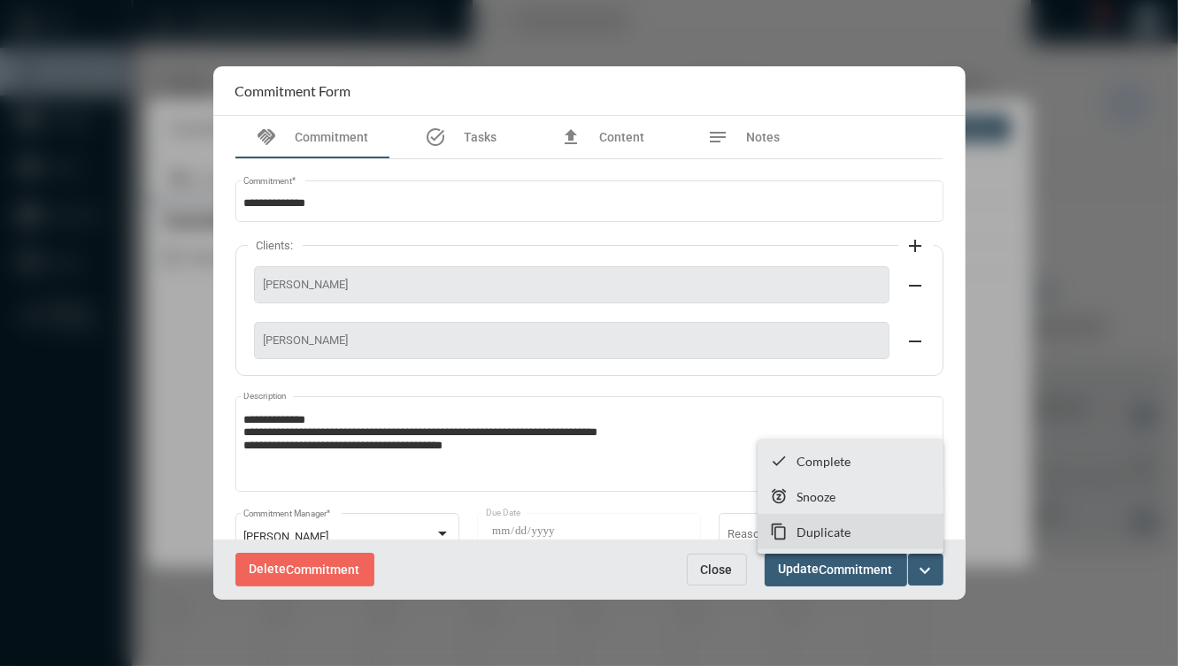
click at [879, 517] on section "content_copy Duplicate" at bounding box center [851, 531] width 186 height 35
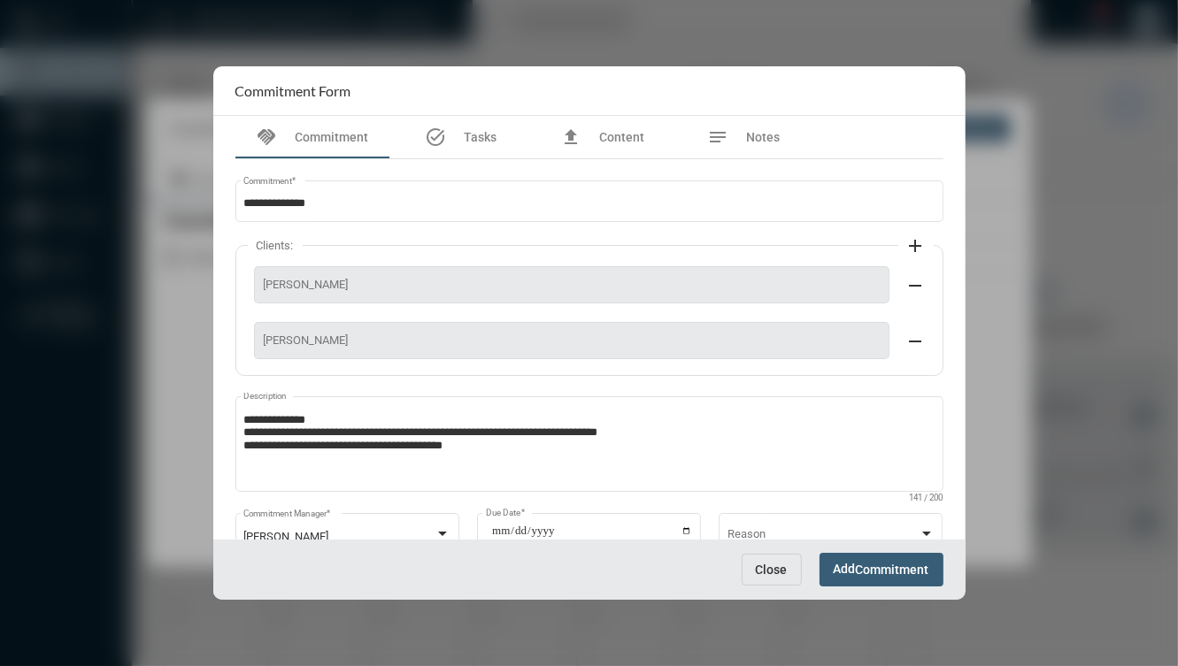
click at [879, 517] on div "**********" at bounding box center [589, 332] width 752 height 533
click at [766, 573] on span "Close" at bounding box center [772, 570] width 32 height 14
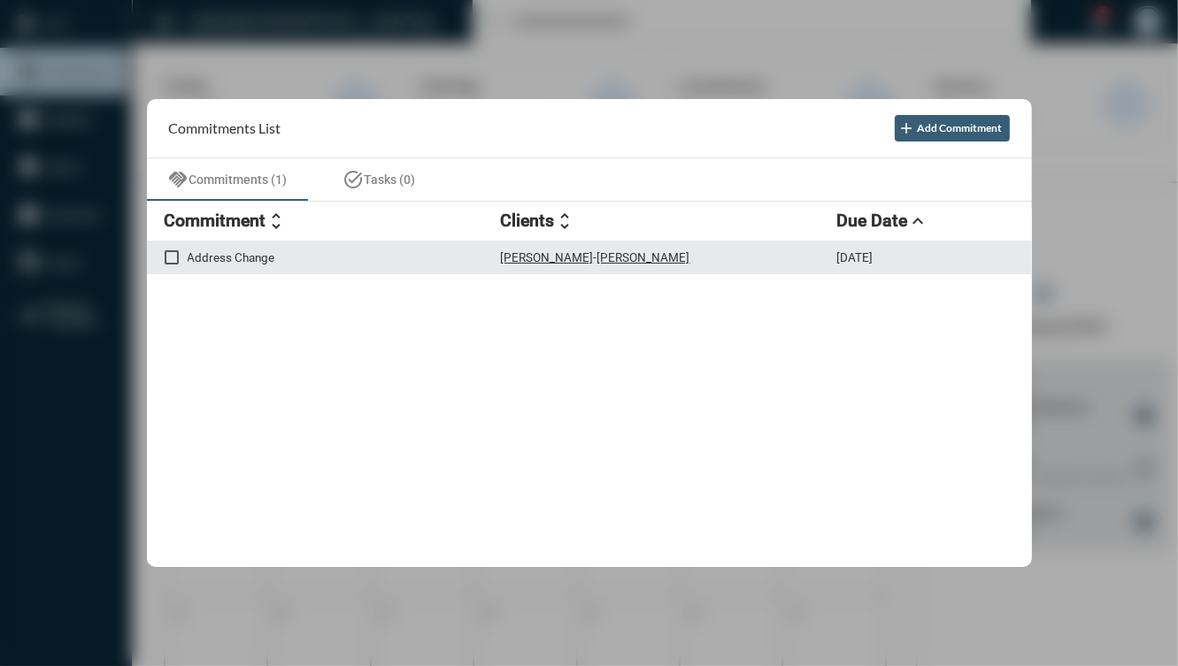
click at [677, 255] on div "Laura Jamross - Tyler Jamross" at bounding box center [669, 257] width 336 height 15
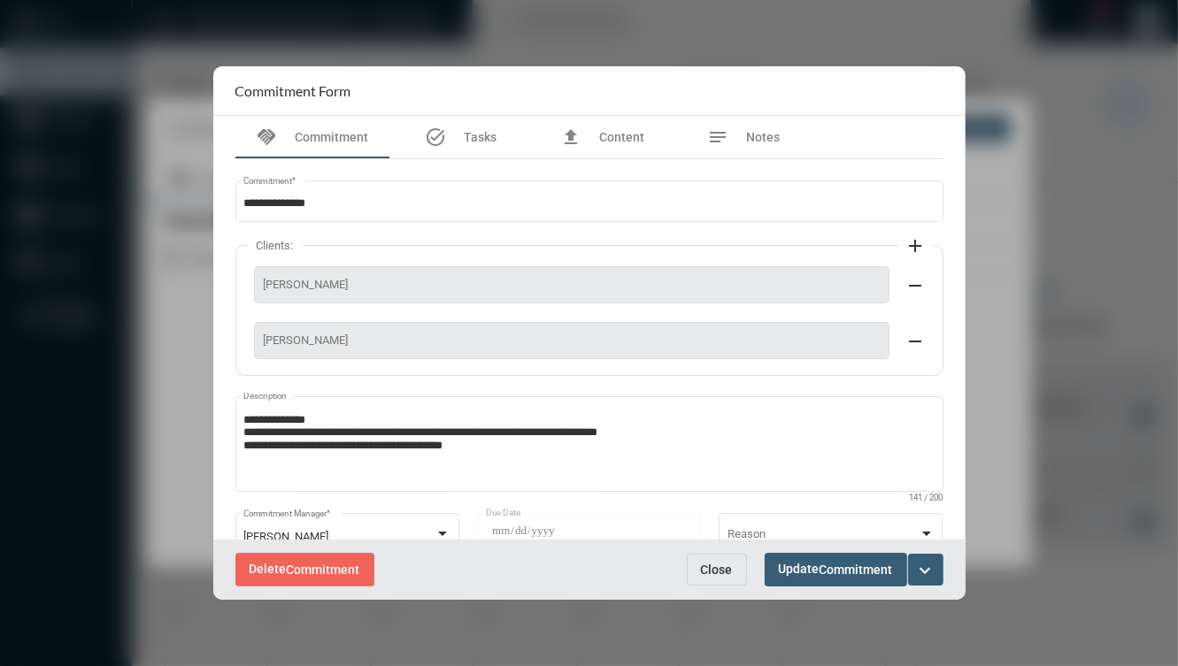
click at [934, 578] on mat-icon "expand_more" at bounding box center [925, 570] width 21 height 21
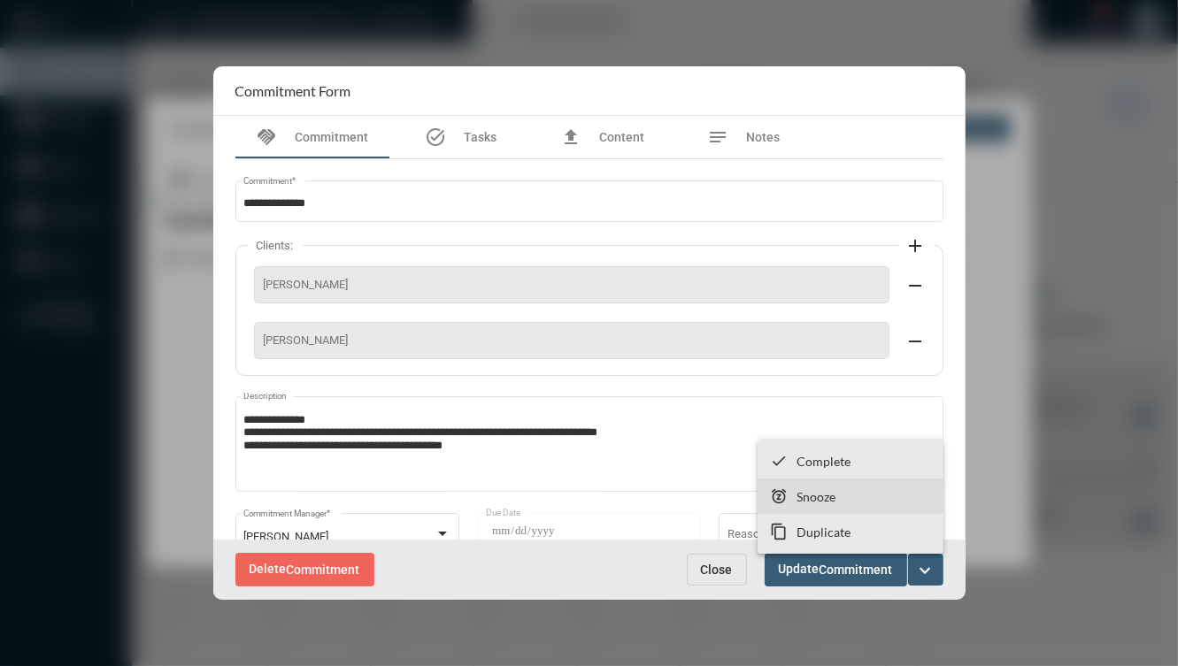
click at [827, 497] on p "Snooze" at bounding box center [816, 496] width 39 height 15
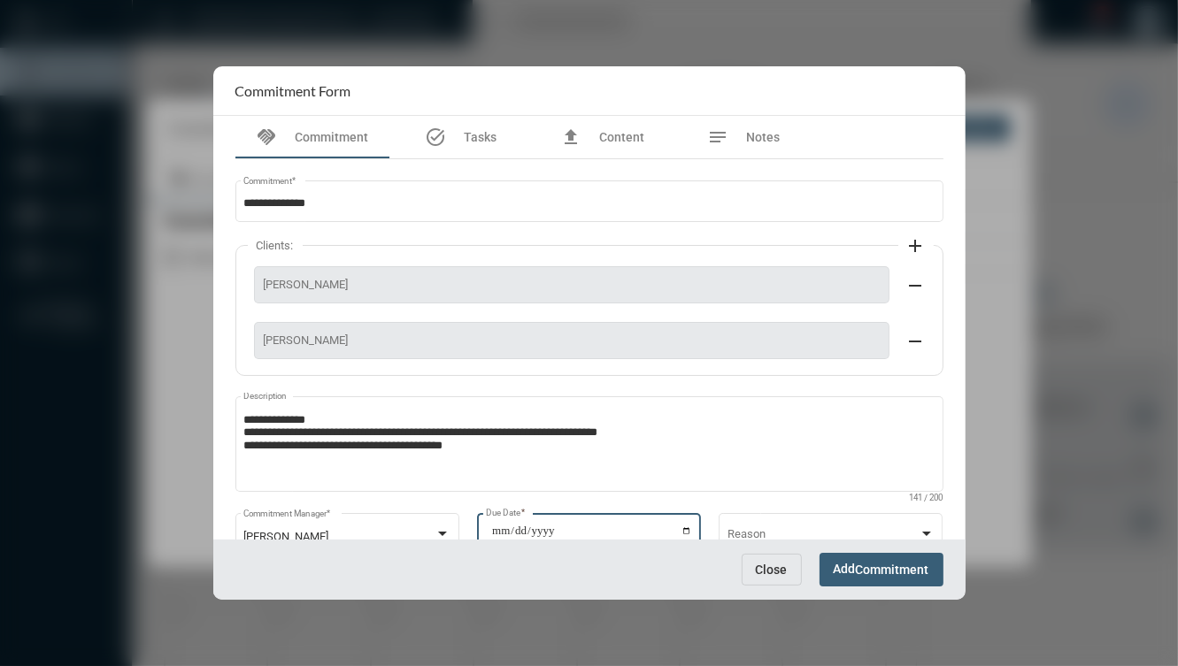
click at [682, 527] on input "**********" at bounding box center [591, 537] width 201 height 25
type input "**********"
click at [876, 567] on span "Commitment" at bounding box center [892, 571] width 73 height 14
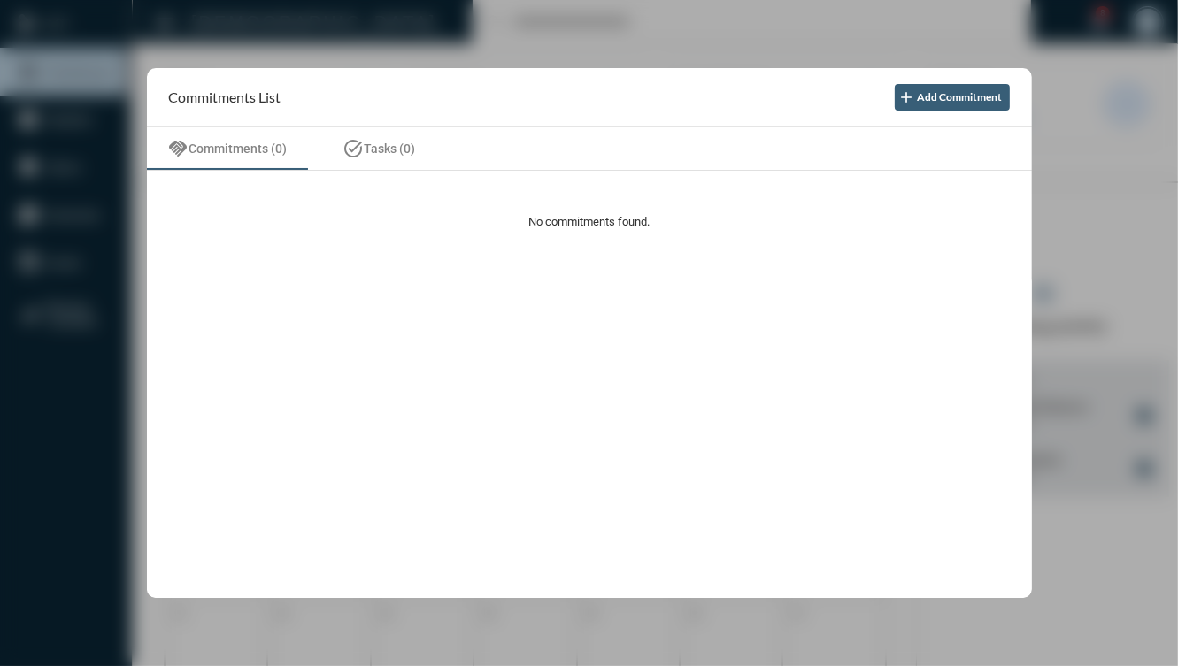
click at [473, 37] on div at bounding box center [589, 333] width 1178 height 666
